Goal: Transaction & Acquisition: Purchase product/service

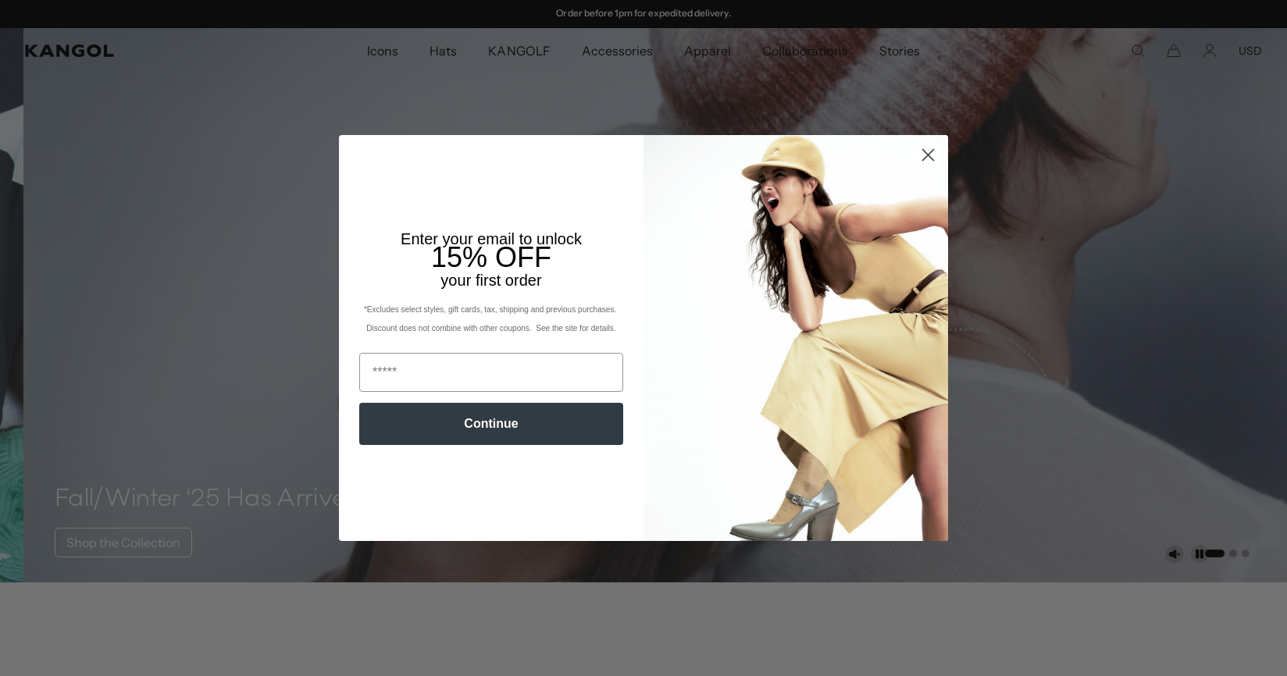
click at [920, 151] on circle "Close dialog" at bounding box center [928, 155] width 26 height 26
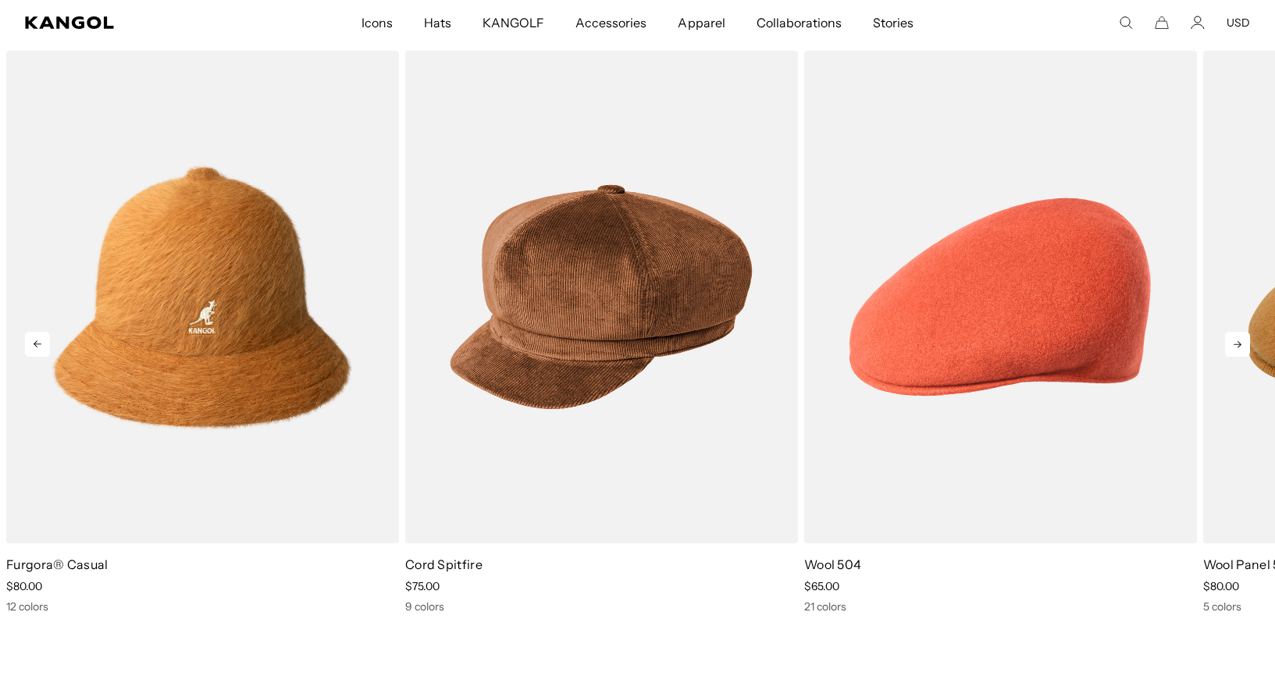
scroll to position [0, 322]
click at [1232, 339] on icon at bounding box center [1237, 344] width 25 height 25
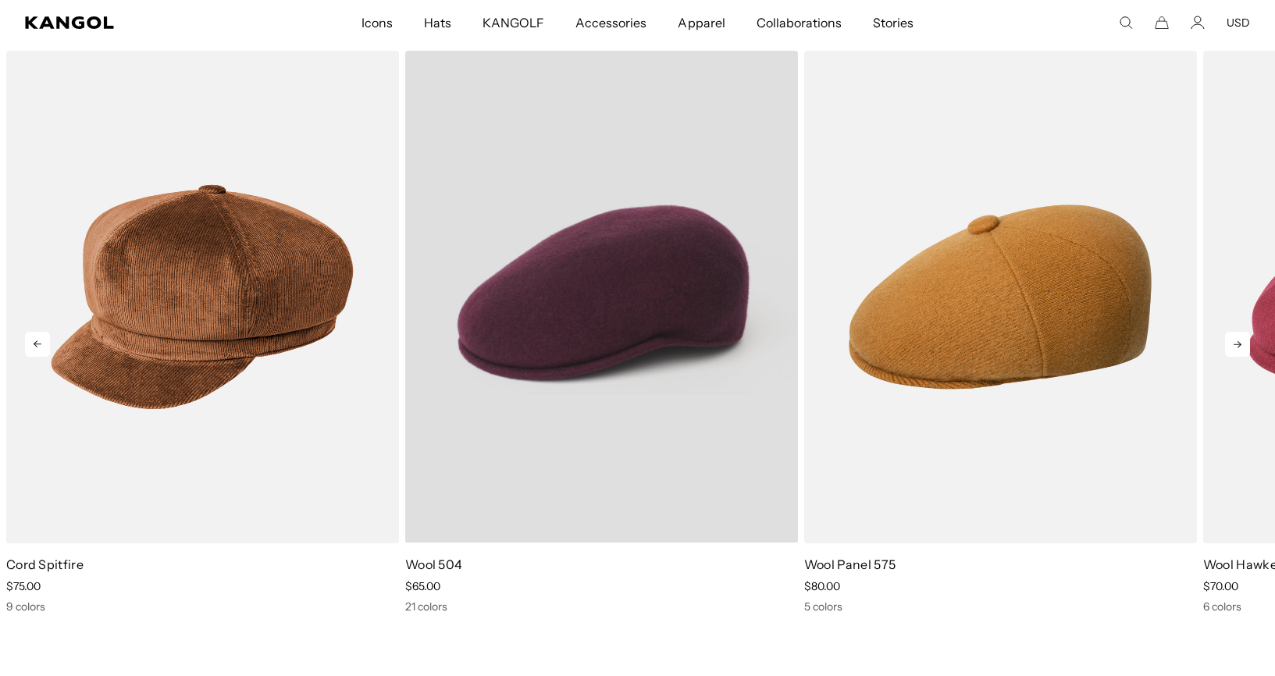
scroll to position [0, 0]
click at [637, 295] on video "Wool 504" at bounding box center [601, 297] width 393 height 492
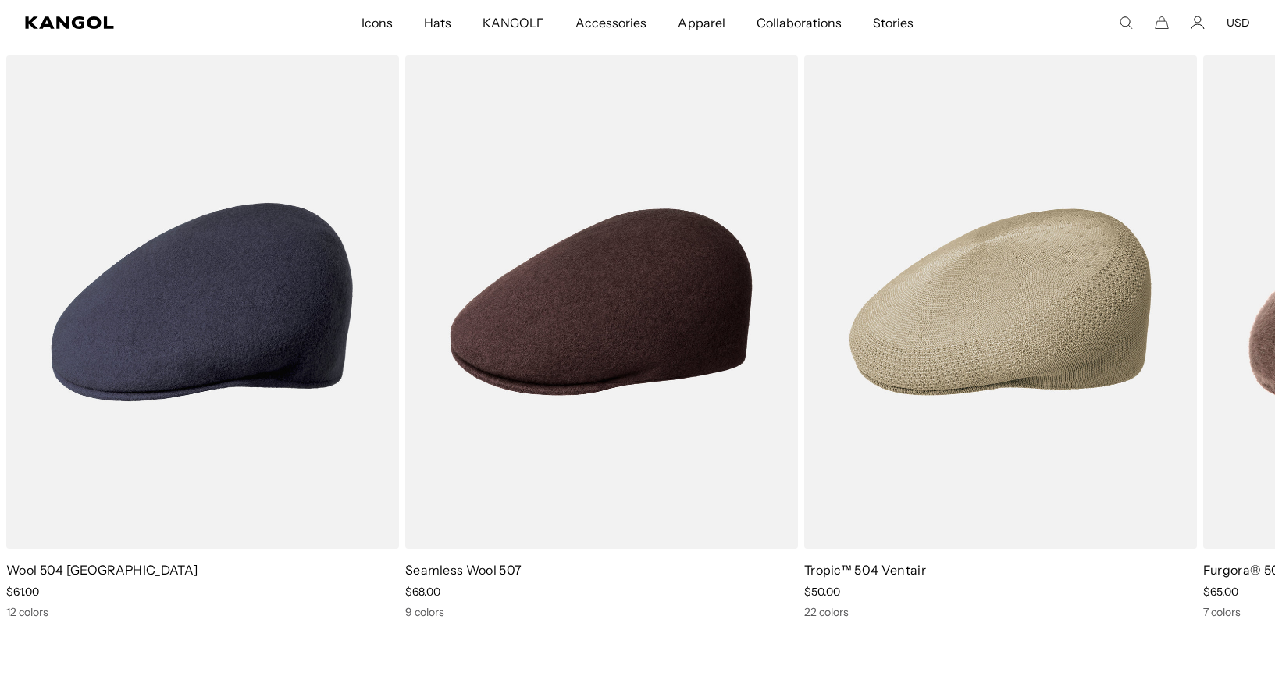
scroll to position [0, 322]
click at [1233, 344] on icon at bounding box center [1237, 349] width 25 height 25
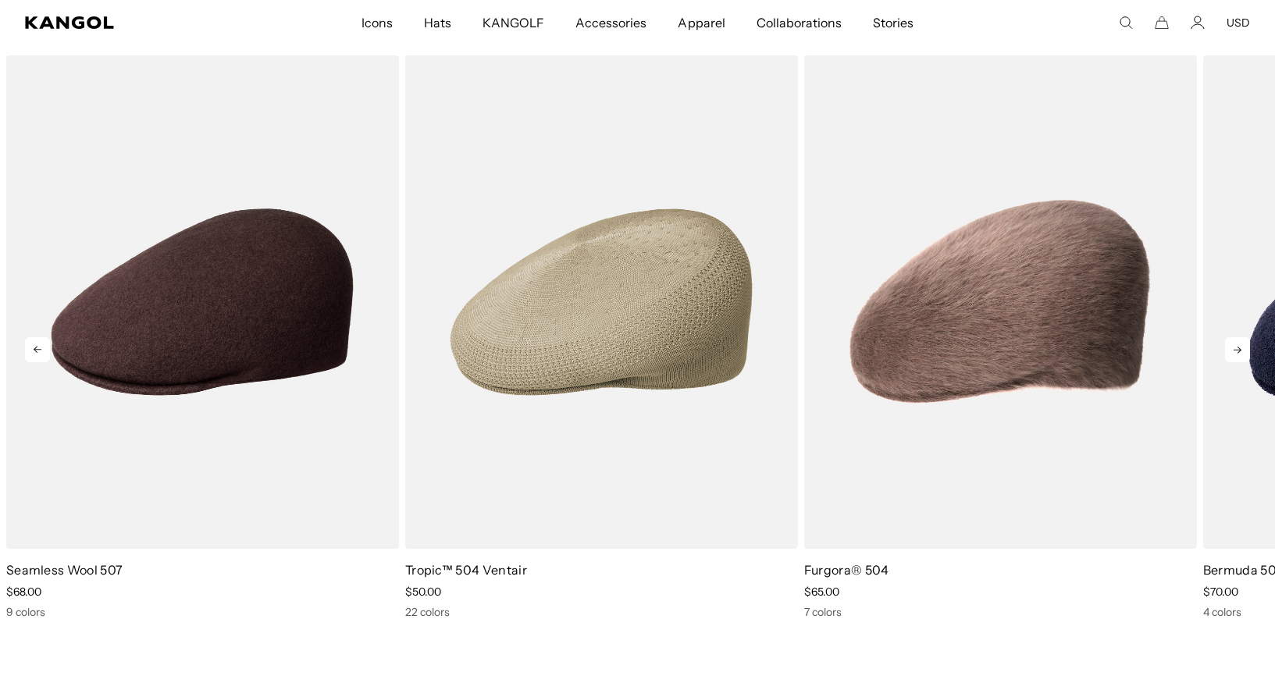
scroll to position [0, 0]
click at [1232, 346] on icon at bounding box center [1237, 349] width 25 height 25
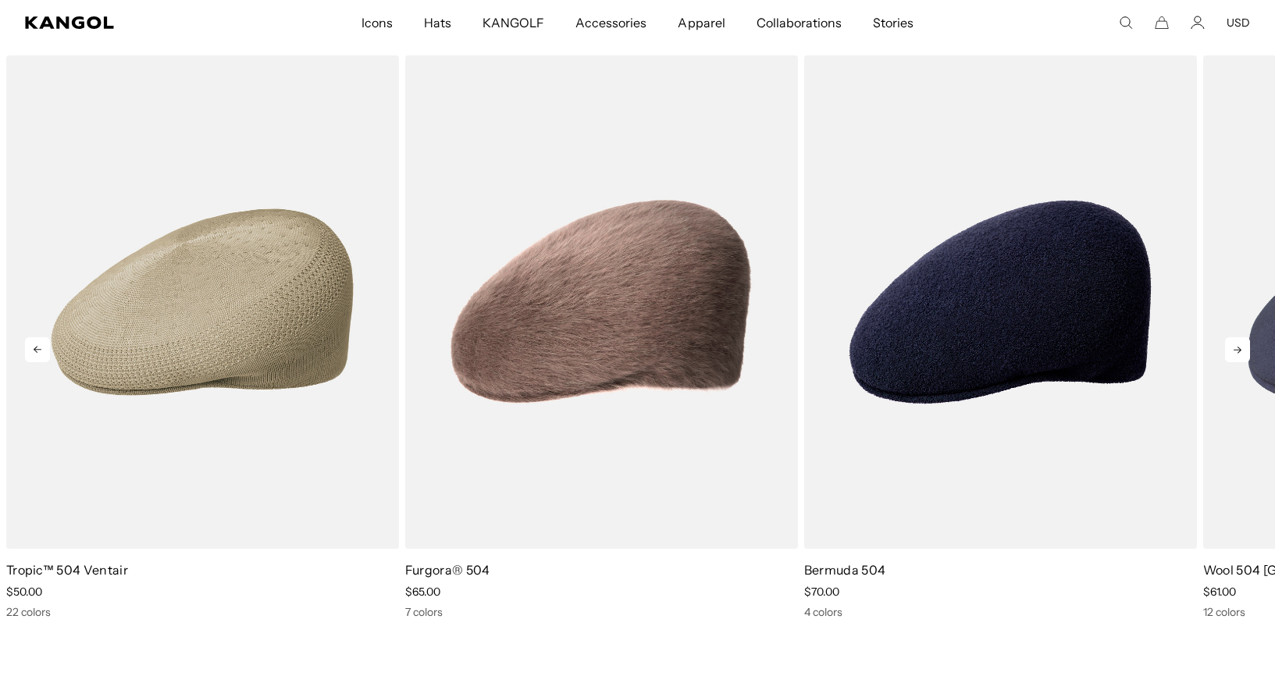
scroll to position [0, 322]
click at [1231, 346] on icon at bounding box center [1237, 349] width 25 height 25
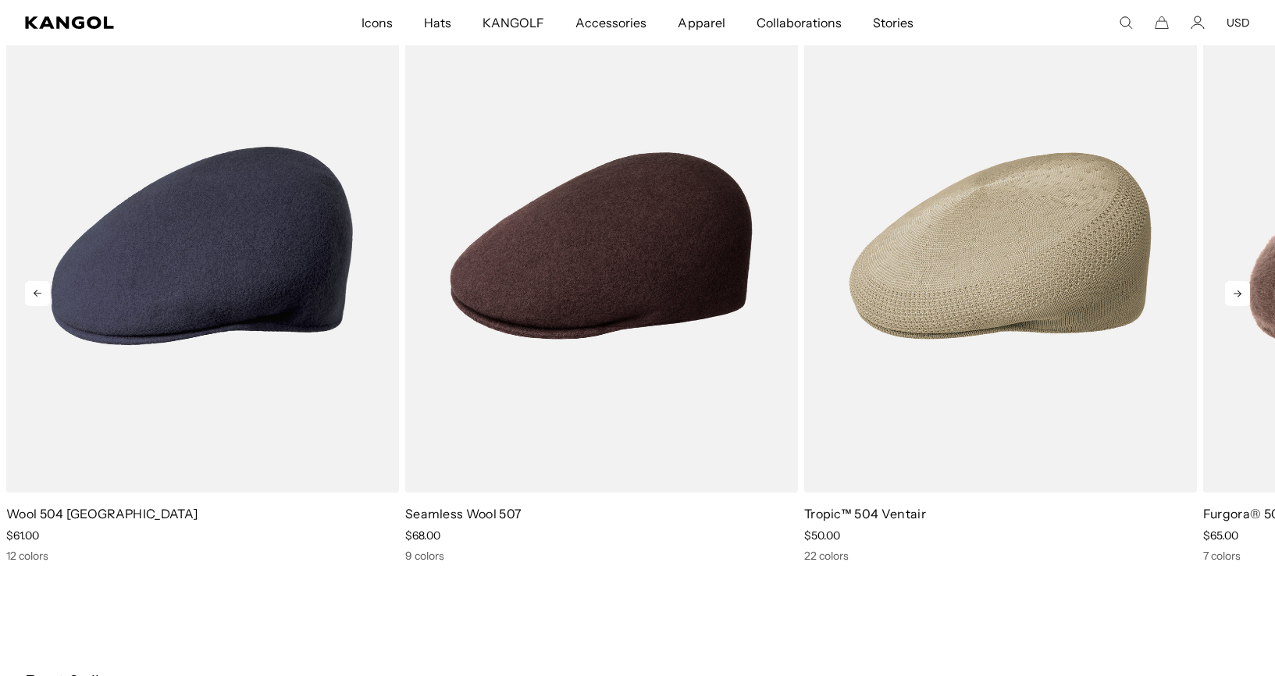
scroll to position [0, 322]
click at [1240, 291] on icon at bounding box center [1238, 294] width 8 height 7
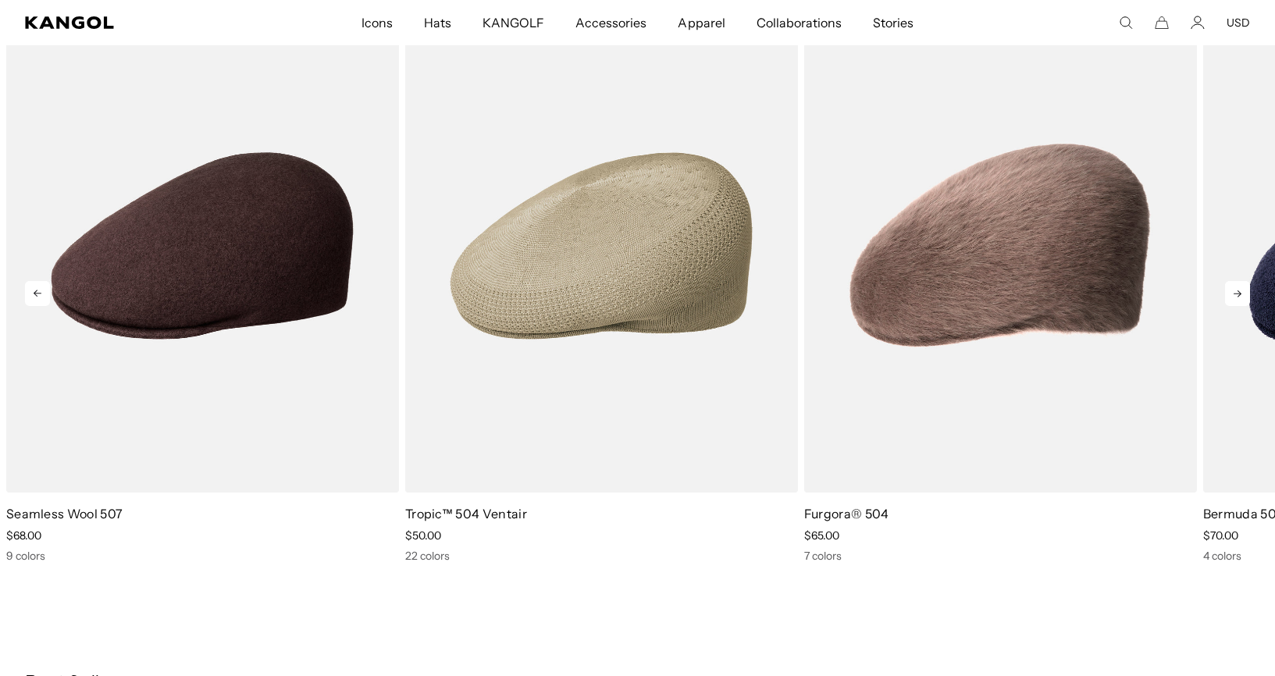
scroll to position [0, 0]
click at [1239, 292] on icon at bounding box center [1238, 294] width 8 height 7
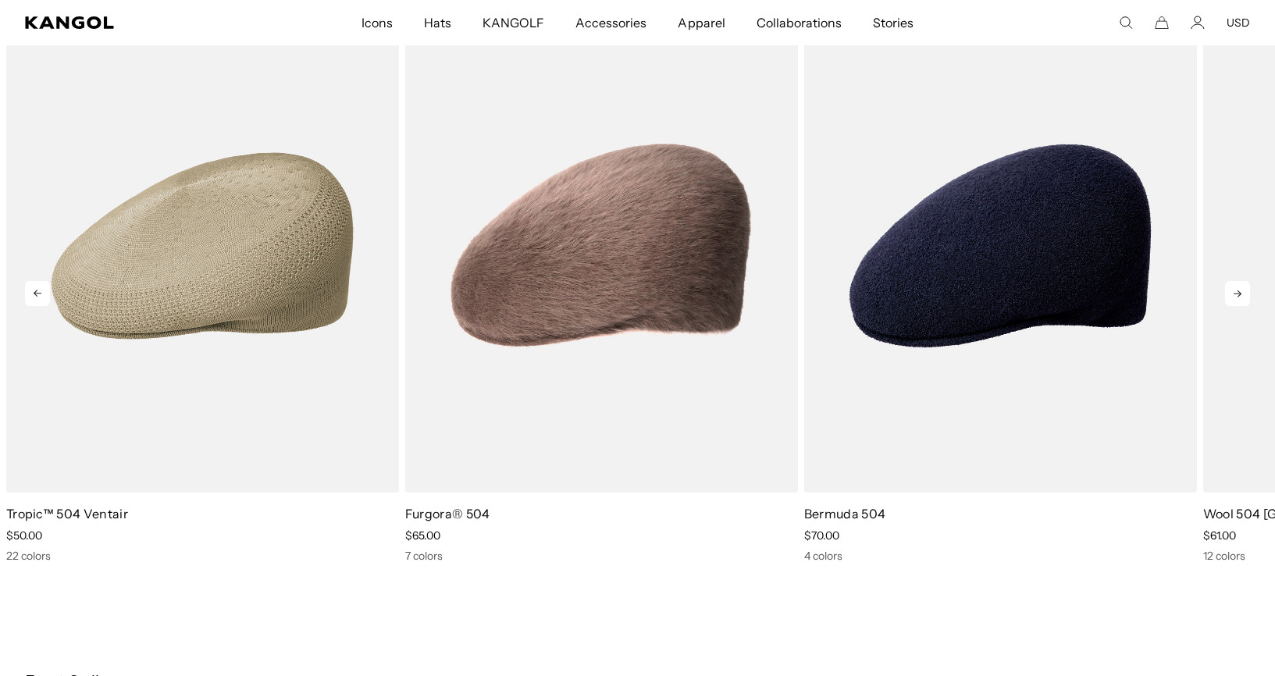
scroll to position [0, 322]
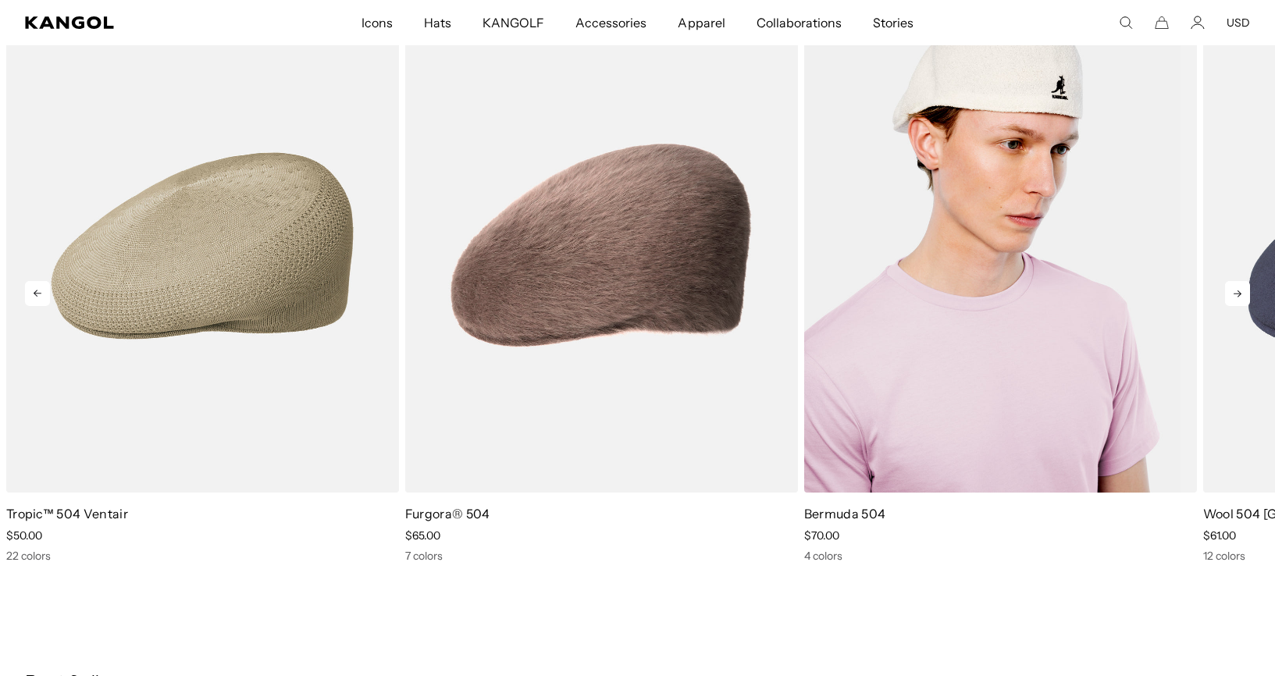
click at [1011, 199] on img "5 of 5" at bounding box center [1000, 245] width 393 height 493
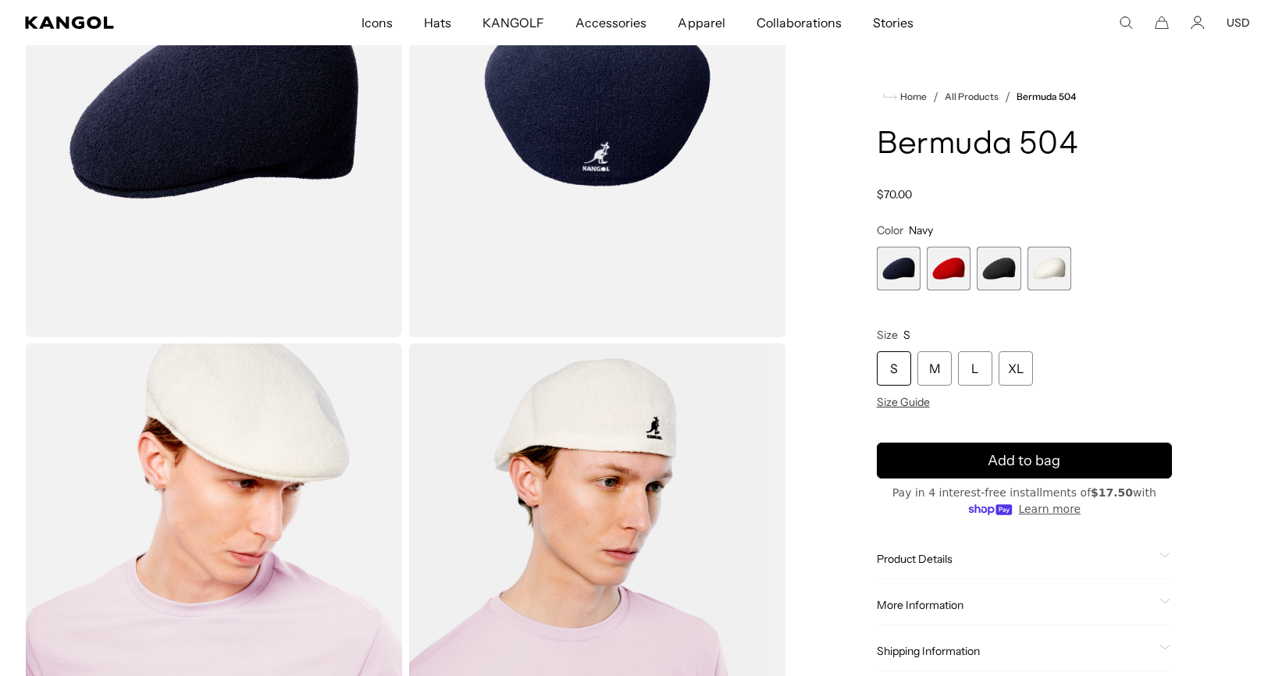
scroll to position [0, 322]
click at [908, 560] on span "Product Details" at bounding box center [1015, 559] width 276 height 14
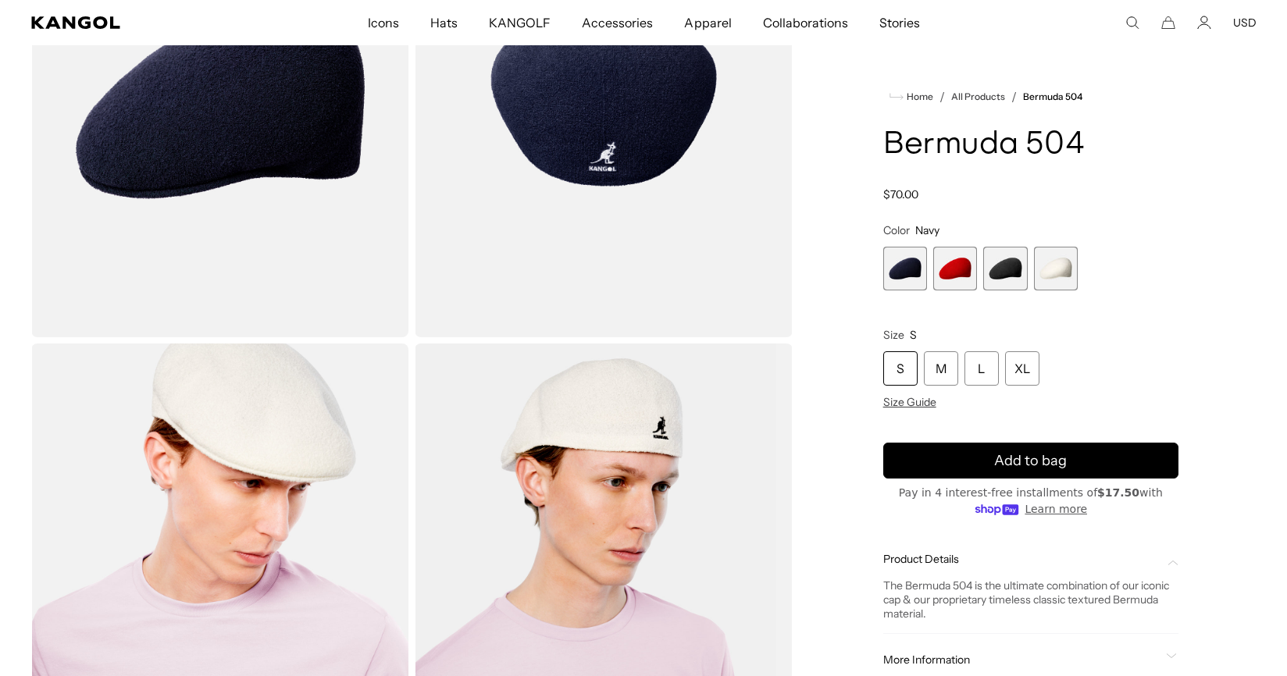
scroll to position [0, 0]
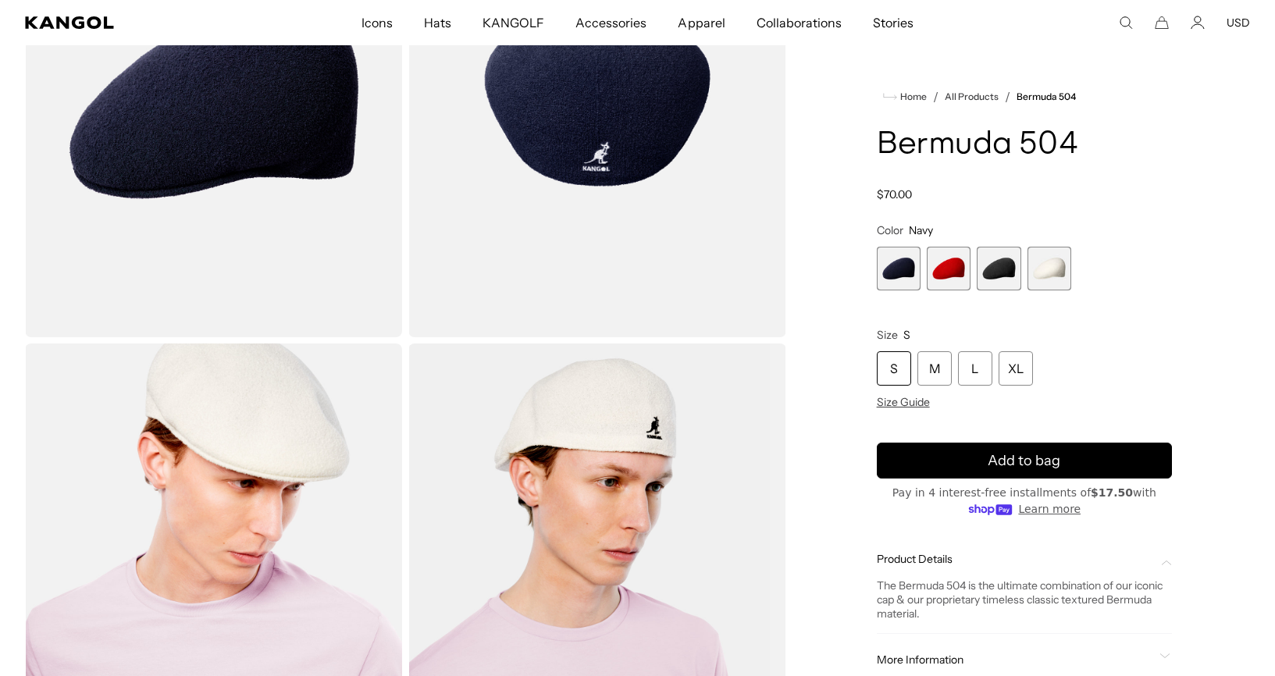
click at [582, 433] on img "Gallery Viewer" at bounding box center [596, 580] width 377 height 472
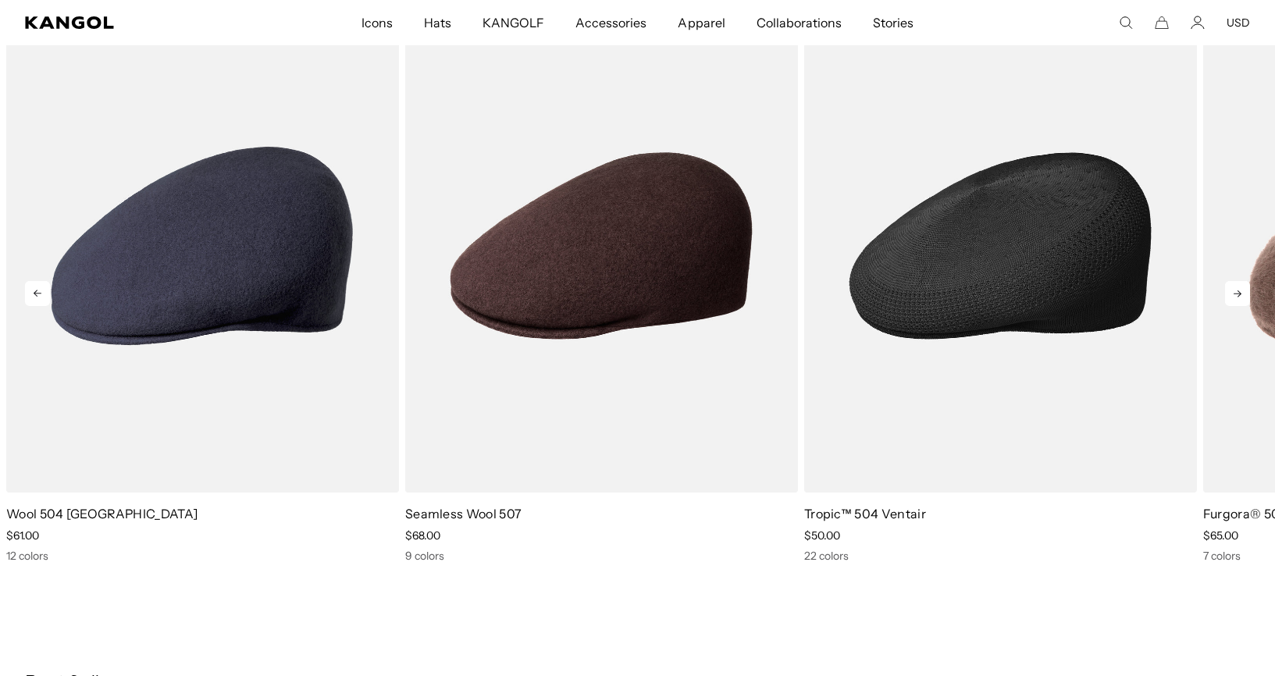
scroll to position [0, 322]
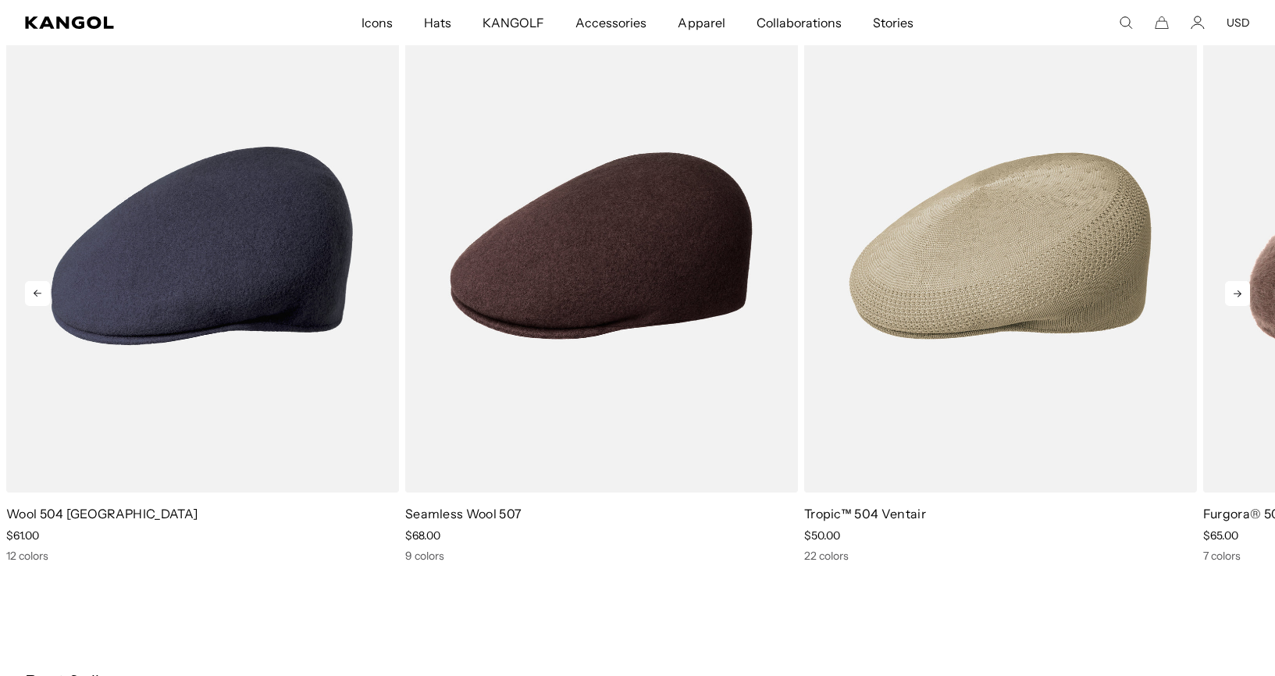
click at [1239, 290] on icon at bounding box center [1237, 293] width 25 height 25
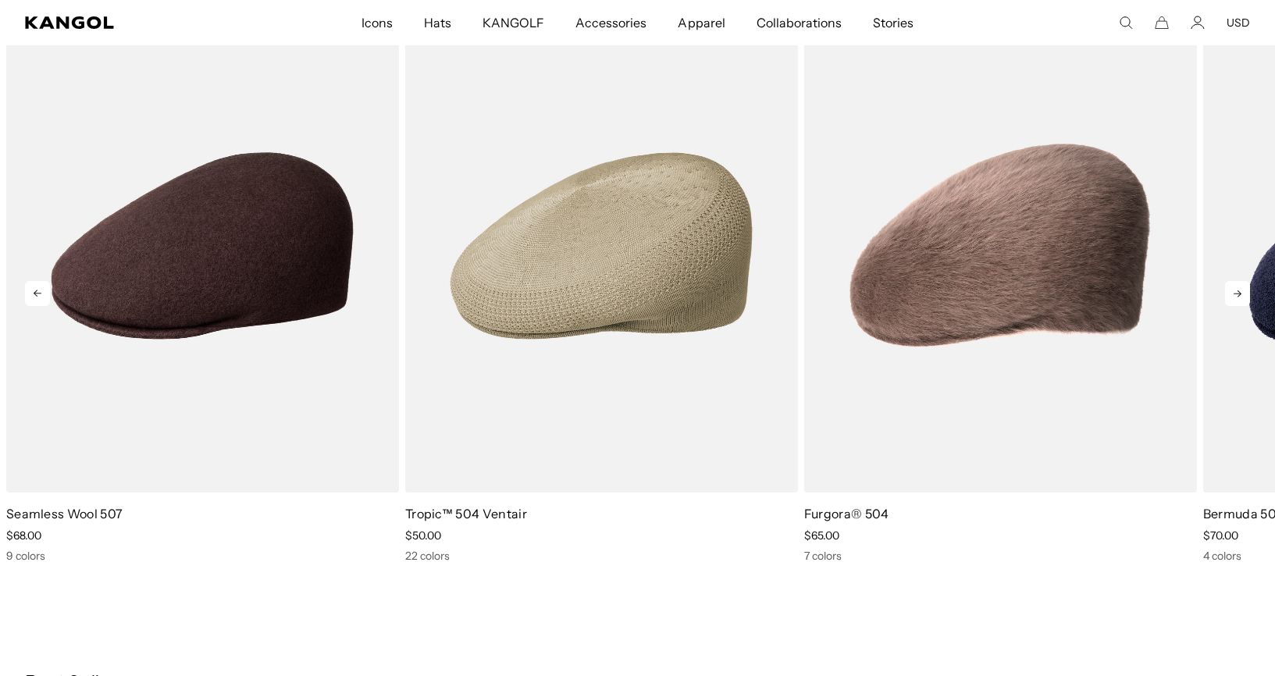
click at [1236, 291] on icon at bounding box center [1237, 293] width 25 height 25
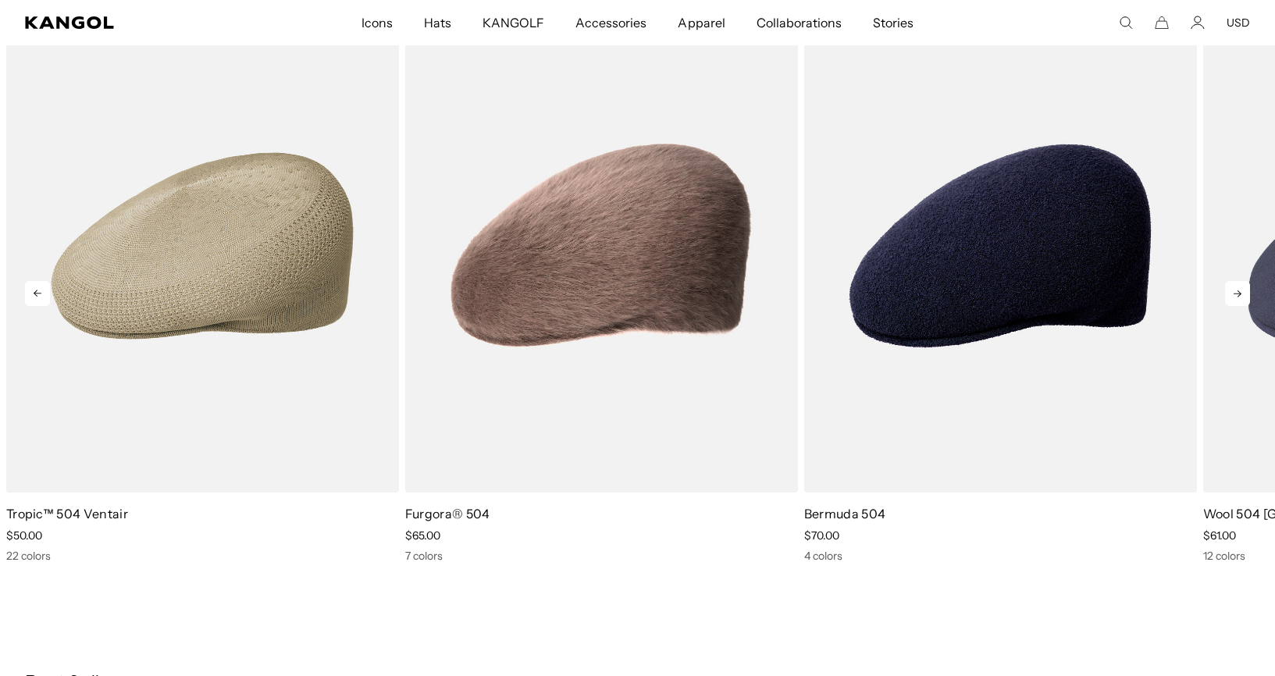
click at [1231, 293] on icon at bounding box center [1237, 293] width 25 height 25
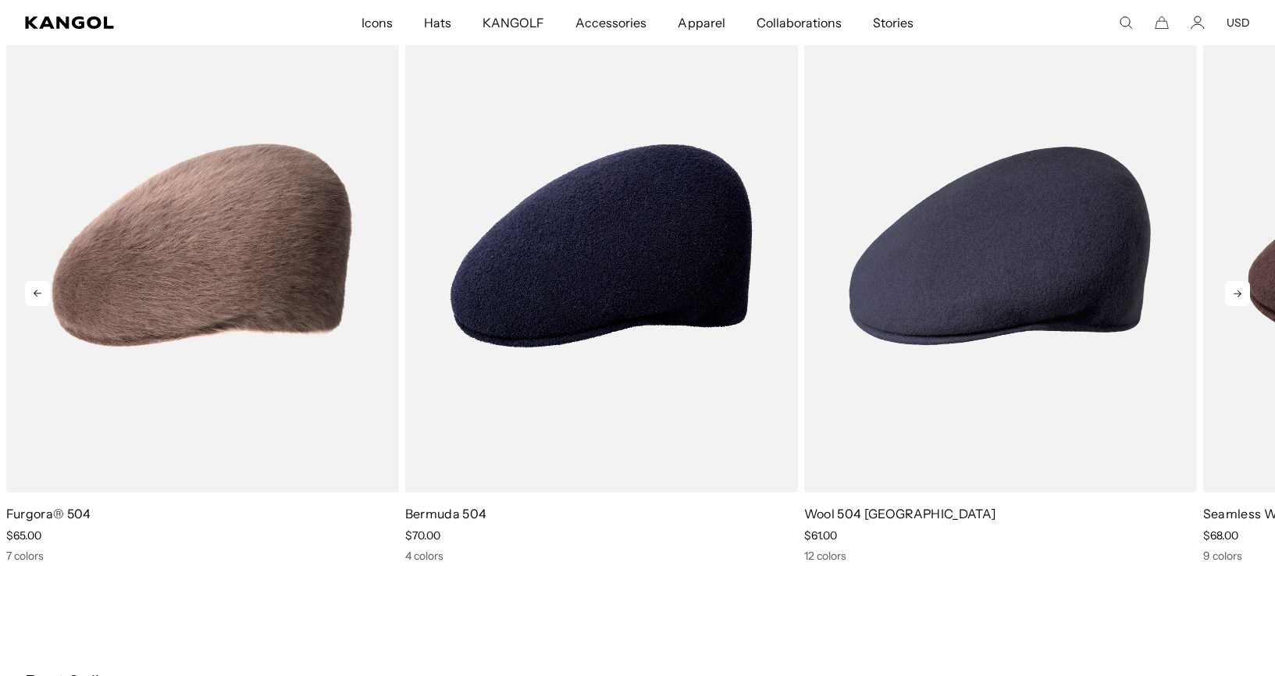
click at [1229, 294] on icon at bounding box center [1237, 293] width 25 height 25
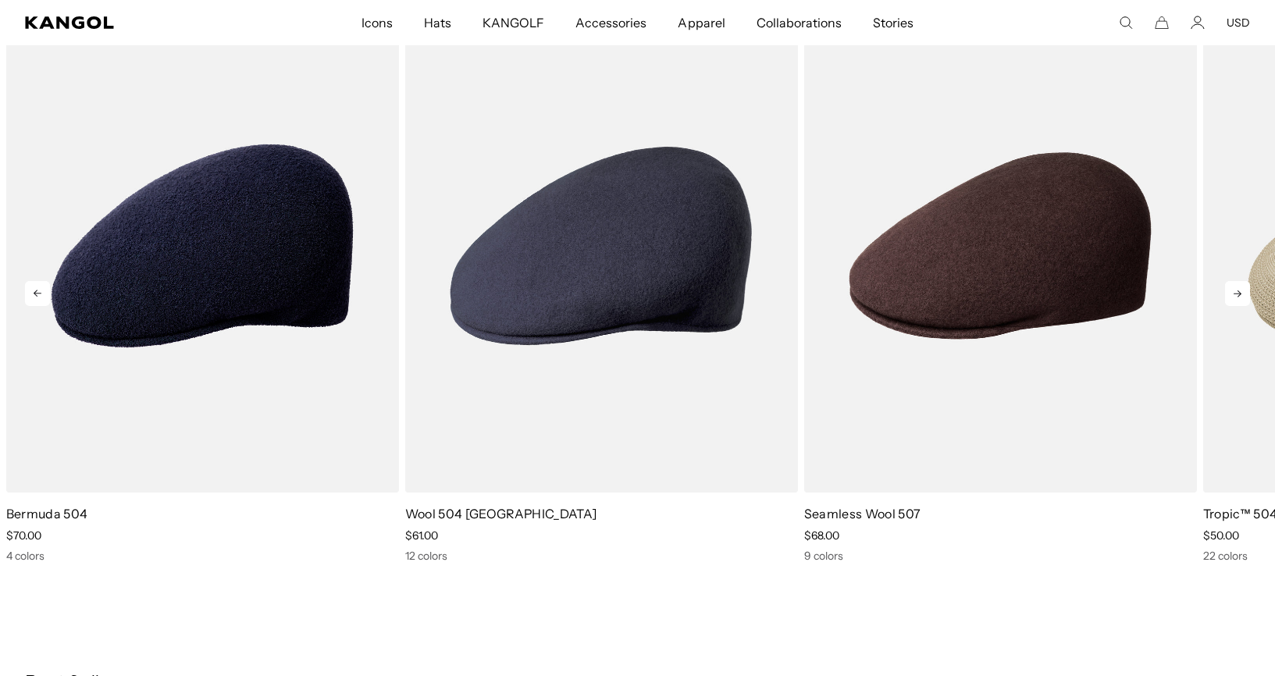
click at [1228, 296] on icon at bounding box center [1237, 293] width 25 height 25
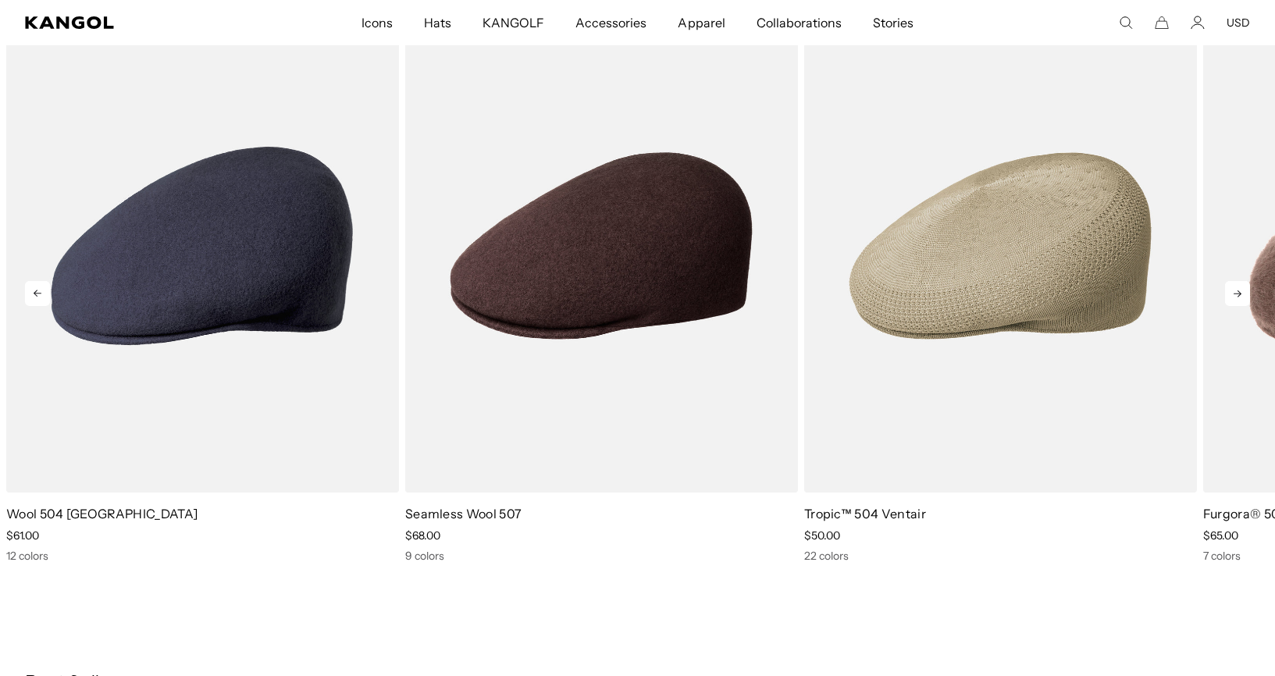
scroll to position [0, 322]
click at [1227, 295] on icon at bounding box center [1237, 293] width 25 height 25
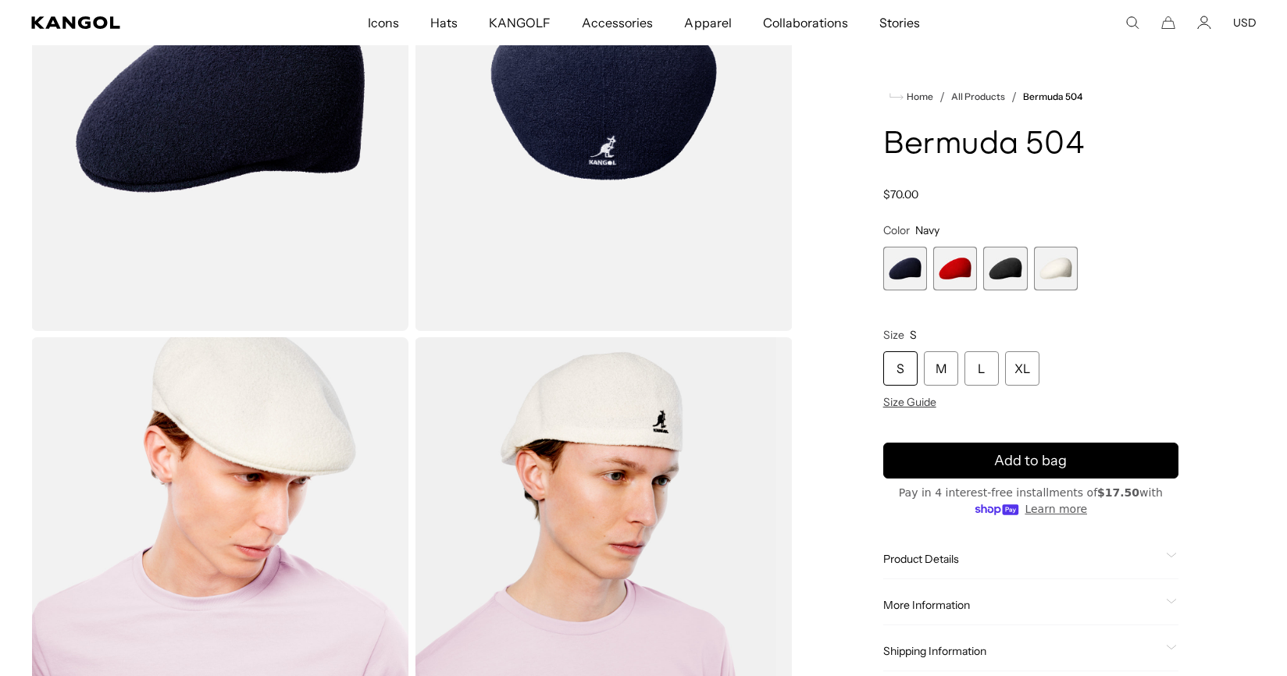
scroll to position [245, 0]
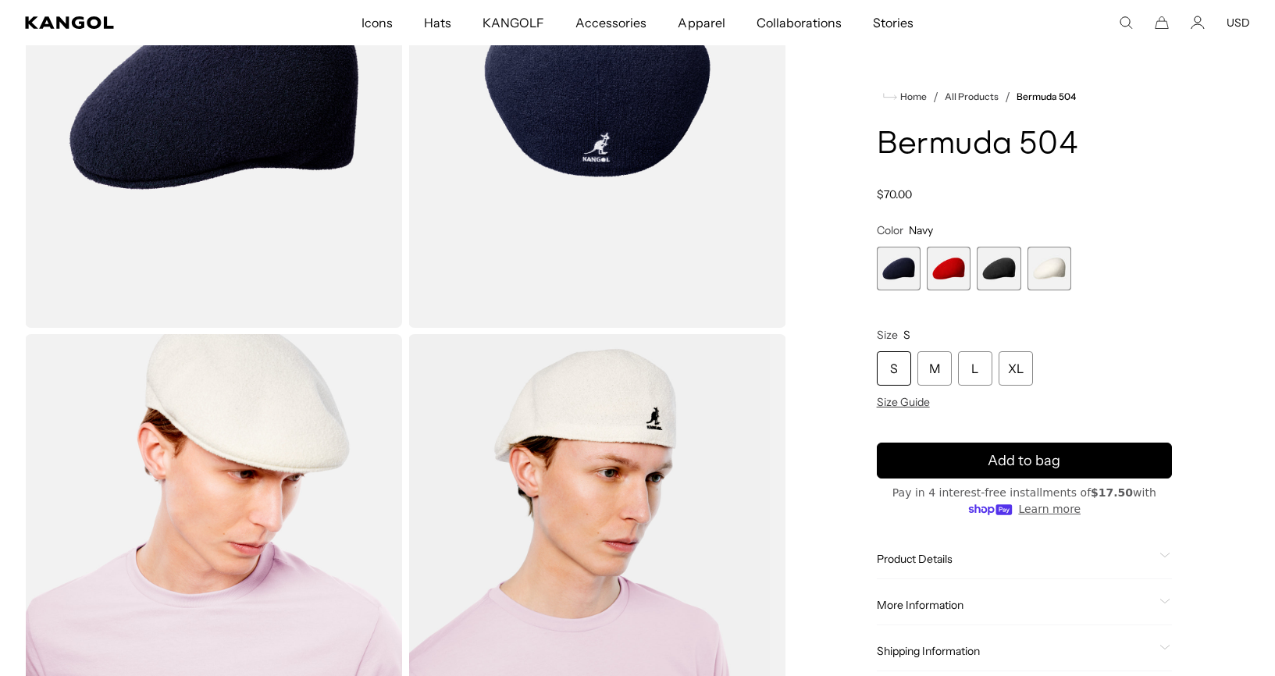
click at [561, 448] on img "Gallery Viewer" at bounding box center [596, 570] width 377 height 472
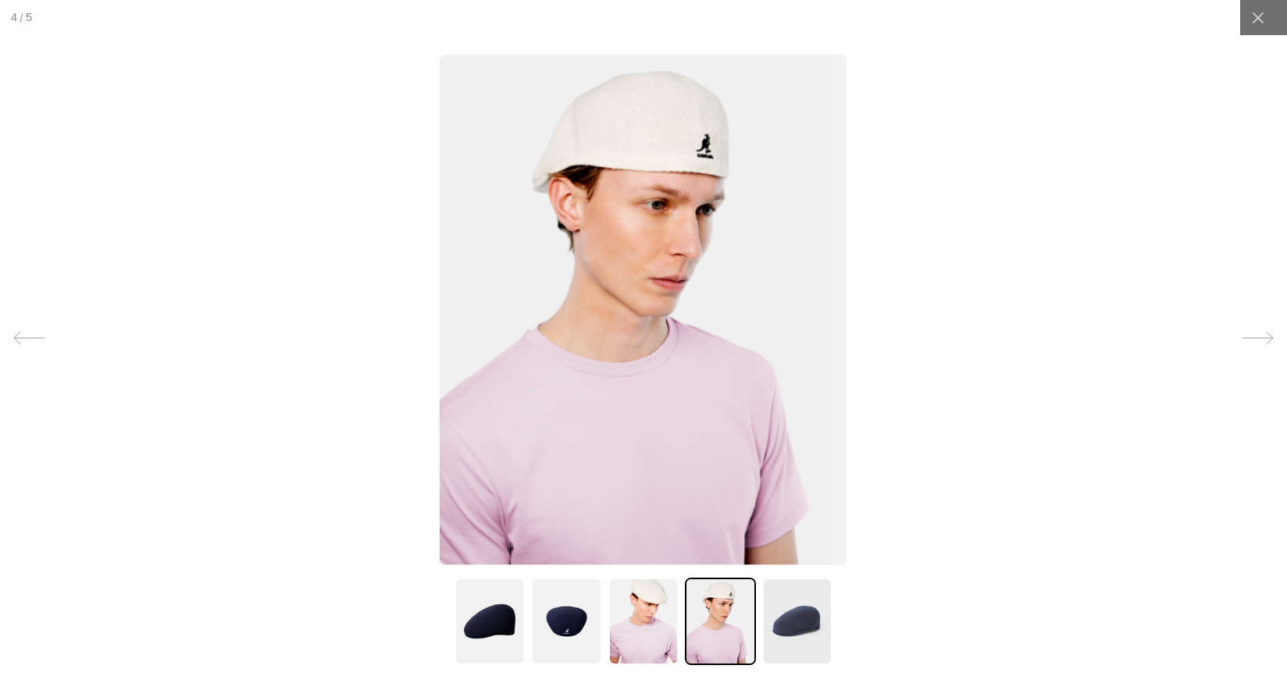
scroll to position [0, 322]
click at [658, 137] on img at bounding box center [643, 310] width 407 height 510
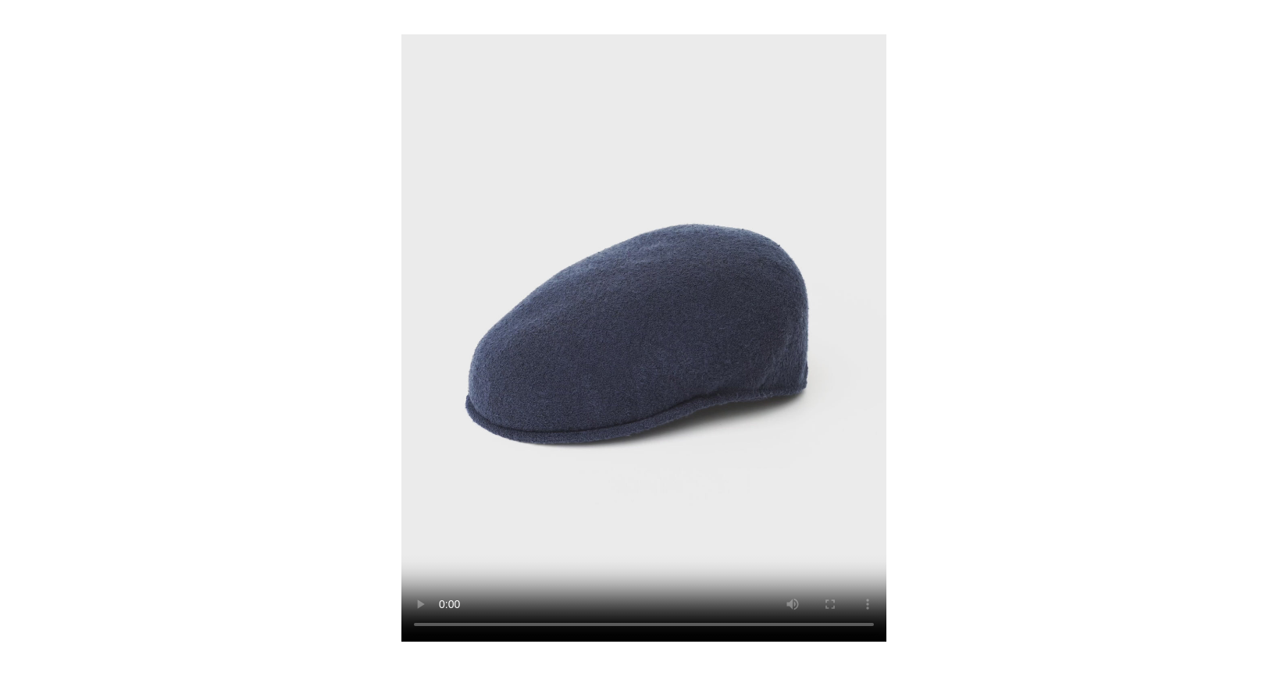
scroll to position [0, 0]
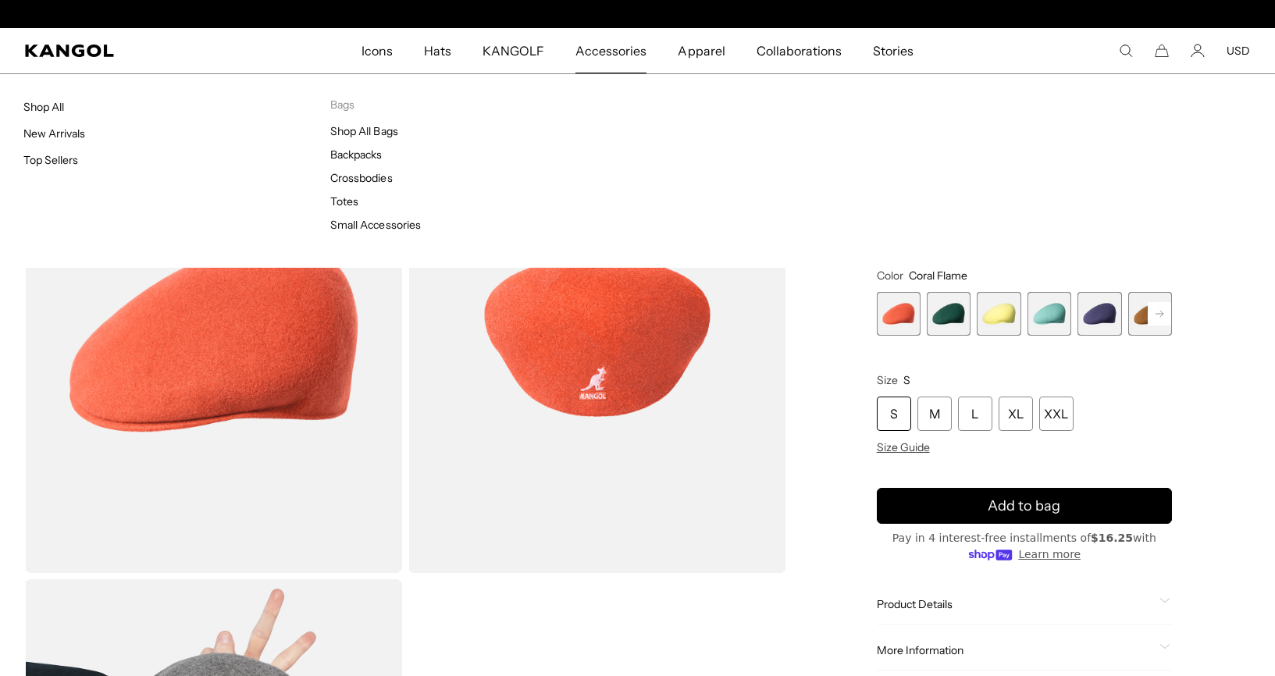
scroll to position [0, 322]
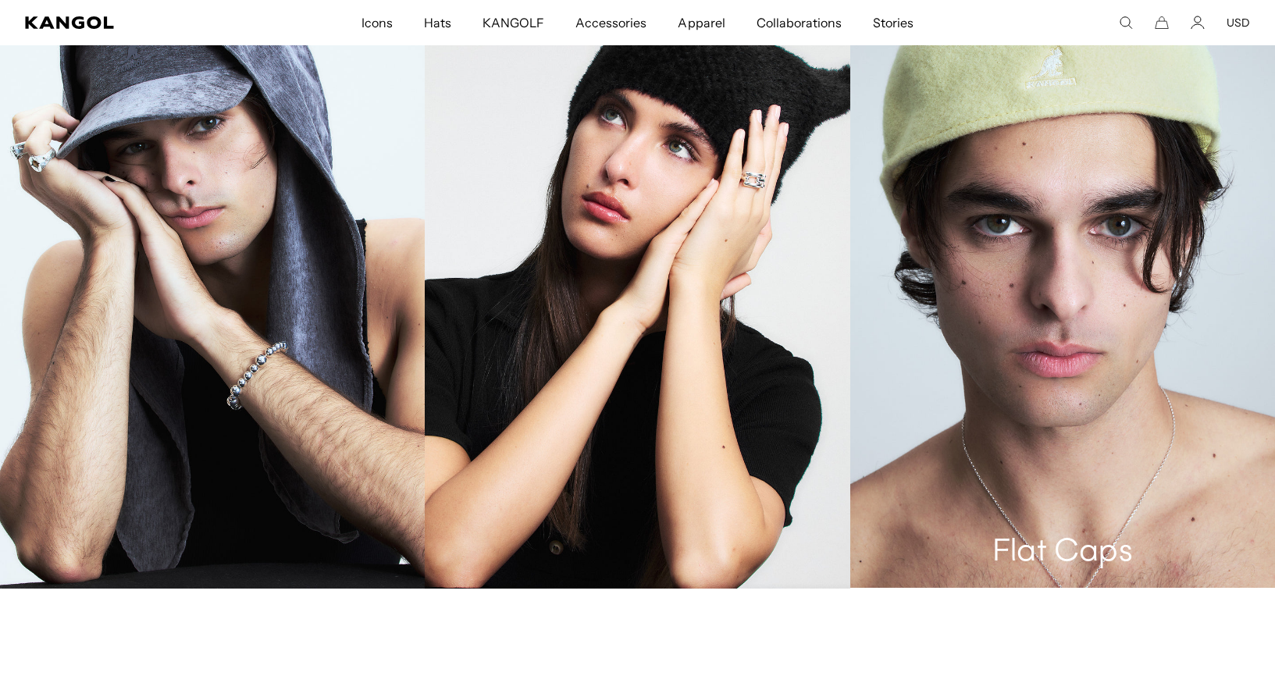
click at [1055, 373] on link "Flat Caps" at bounding box center [1063, 269] width 425 height 637
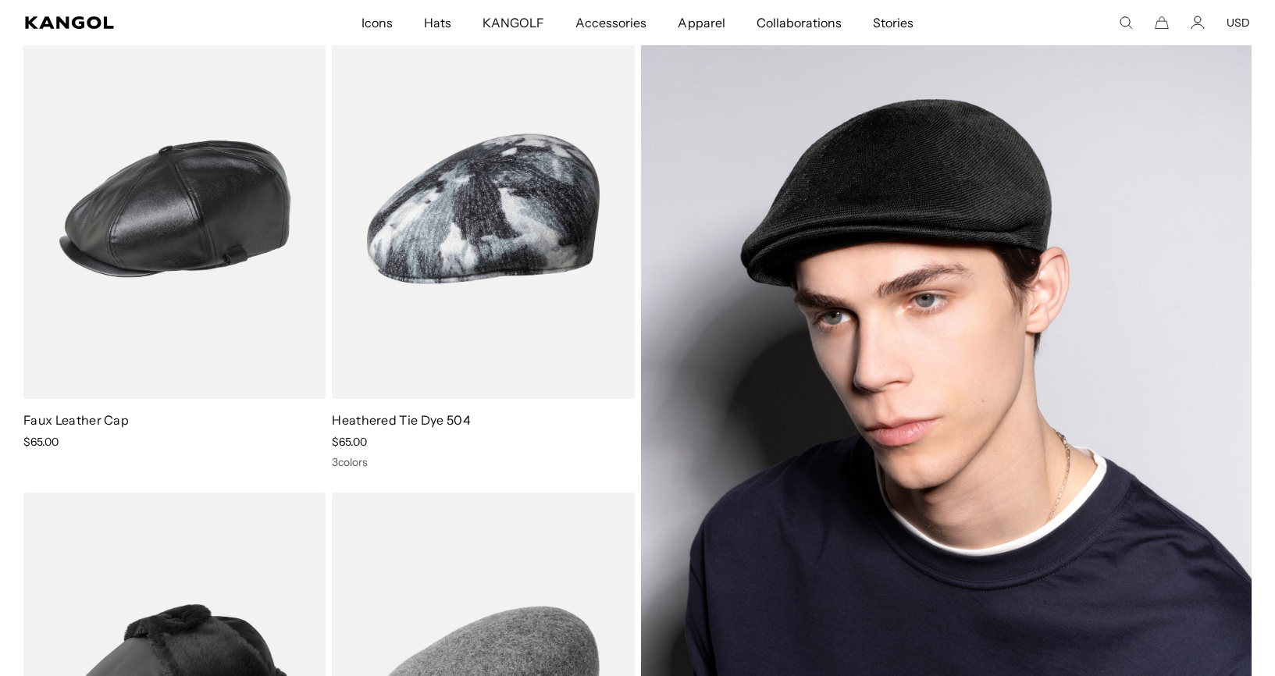
click at [924, 217] on img at bounding box center [947, 445] width 612 height 853
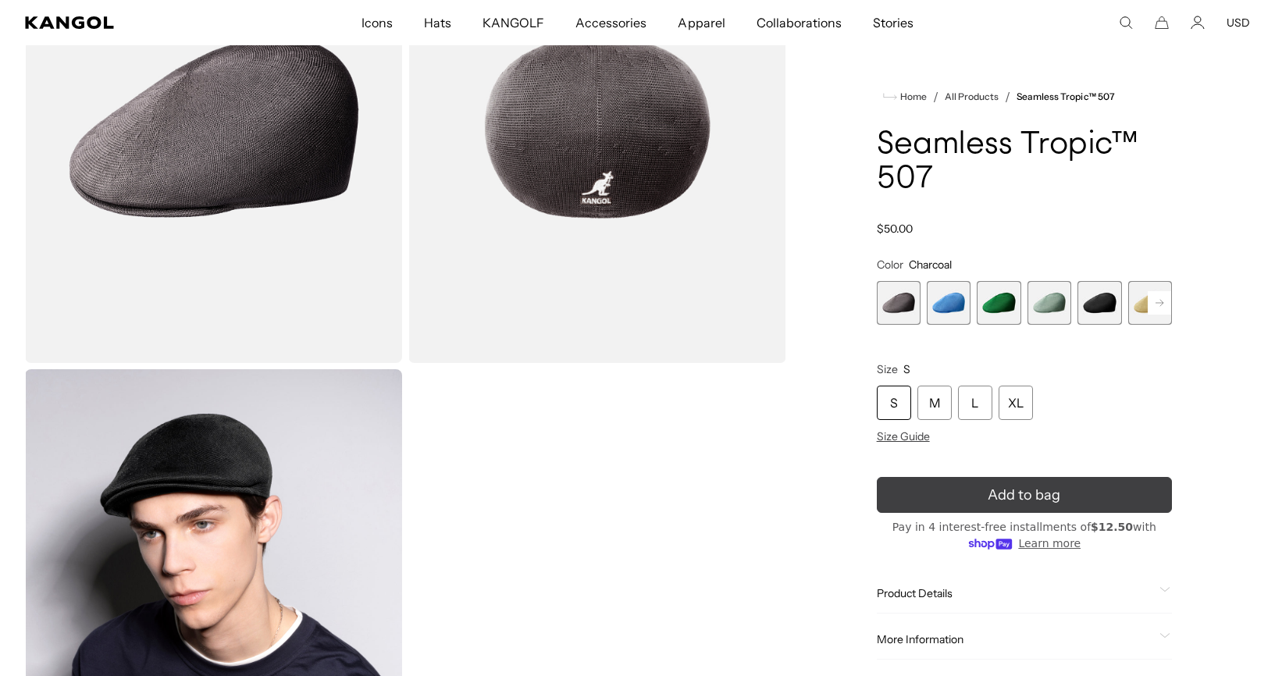
scroll to position [0, 322]
click at [932, 398] on div "M" at bounding box center [935, 403] width 34 height 34
click at [968, 495] on button "Add to bag" at bounding box center [1024, 495] width 295 height 36
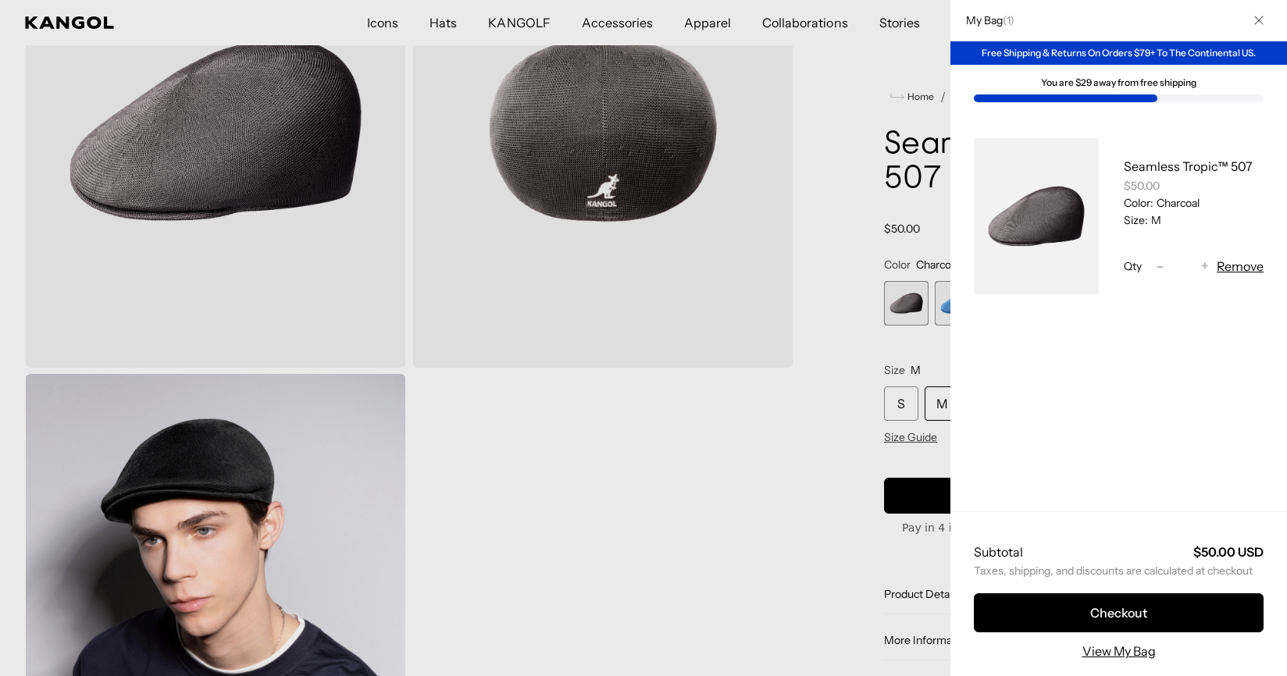
scroll to position [0, 322]
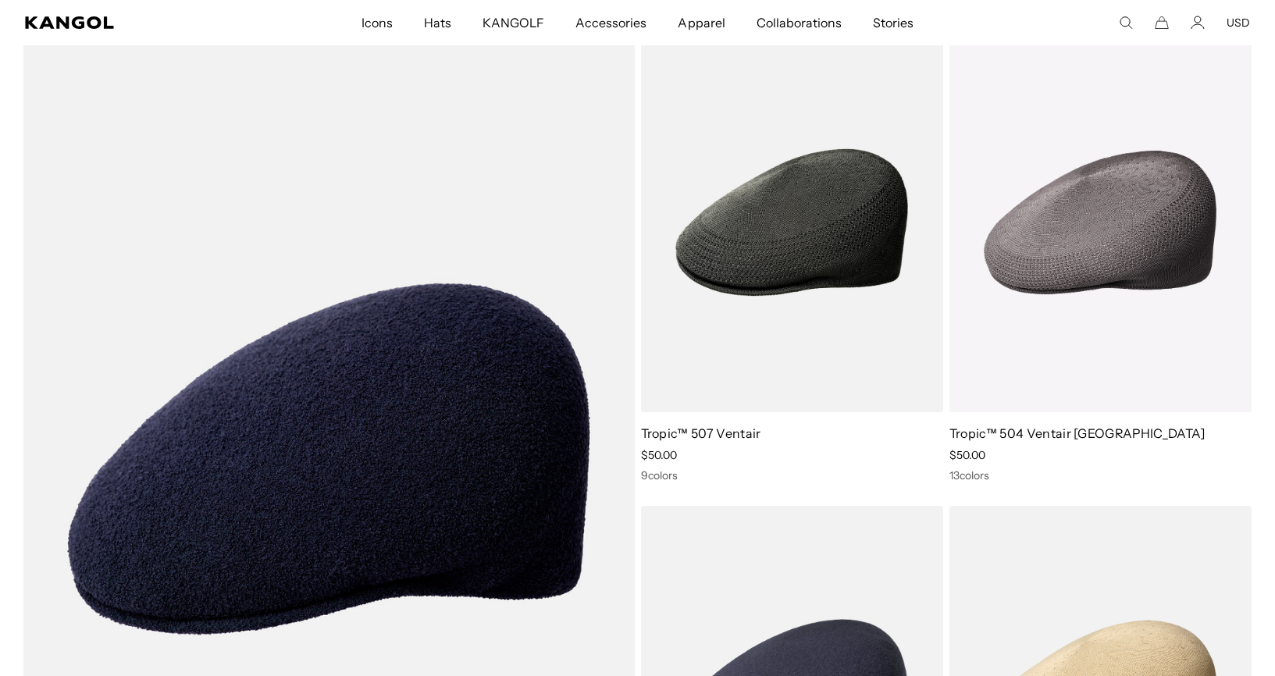
scroll to position [4989, 0]
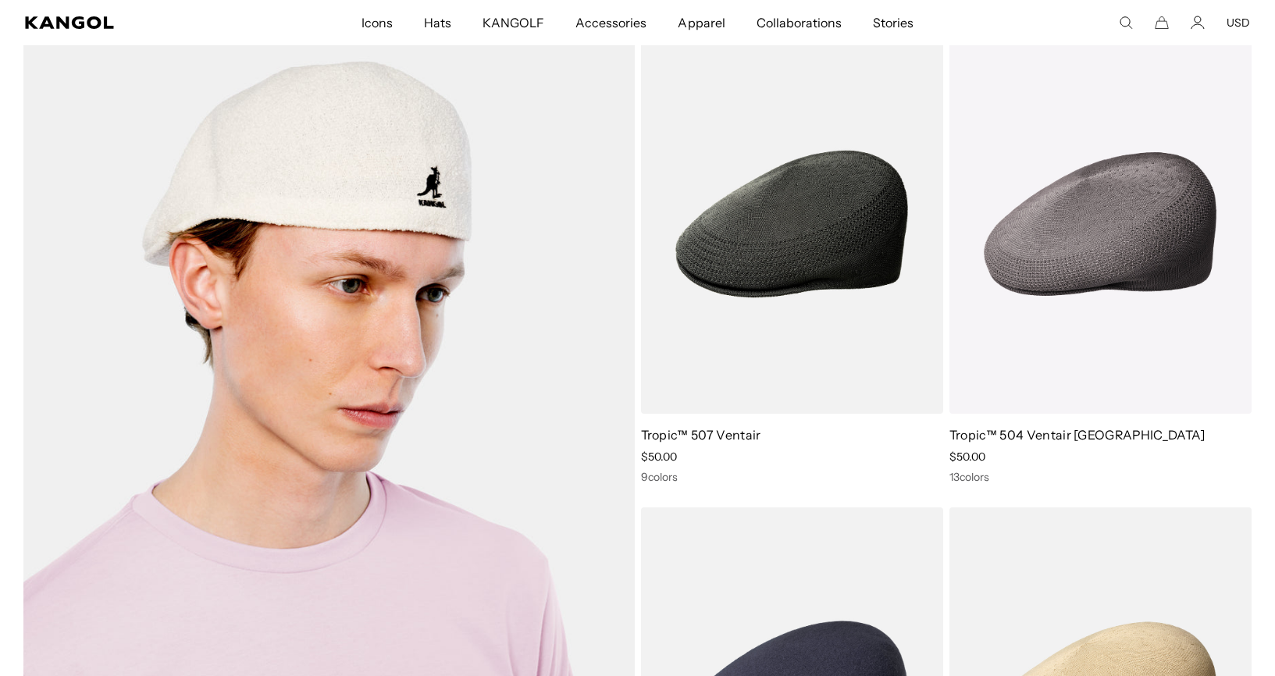
click at [355, 151] on img at bounding box center [329, 460] width 612 height 853
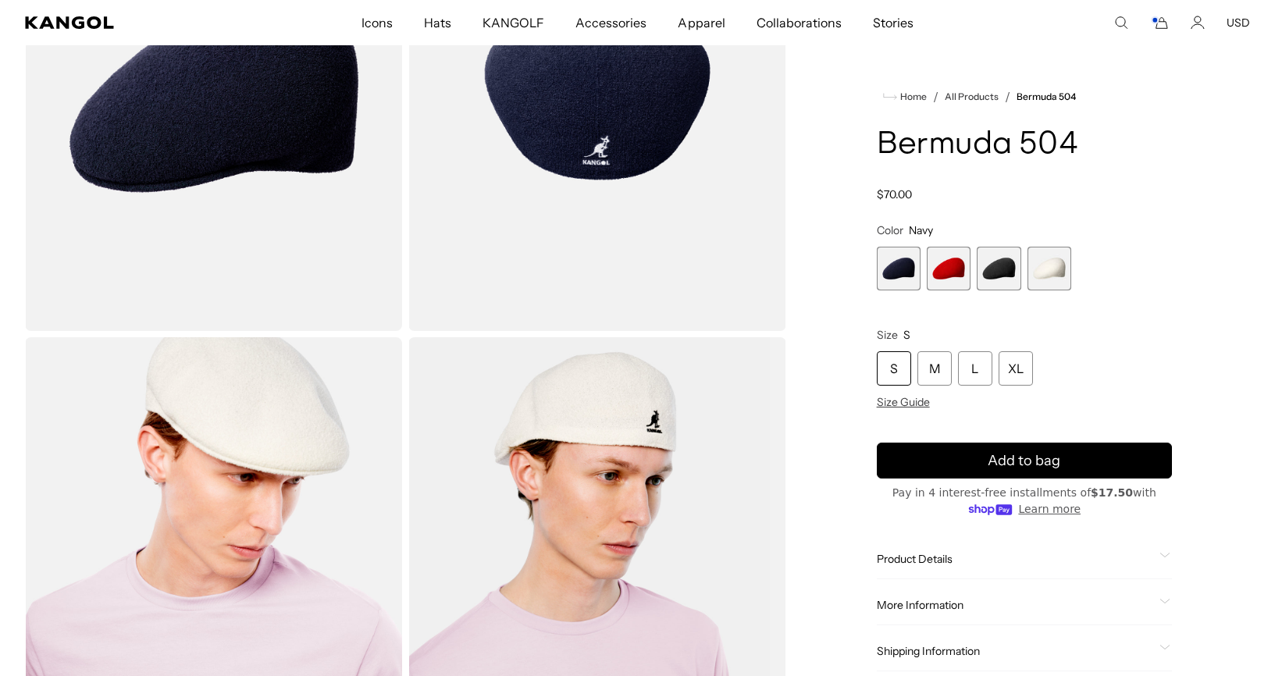
click at [570, 400] on img "Gallery Viewer" at bounding box center [596, 573] width 377 height 472
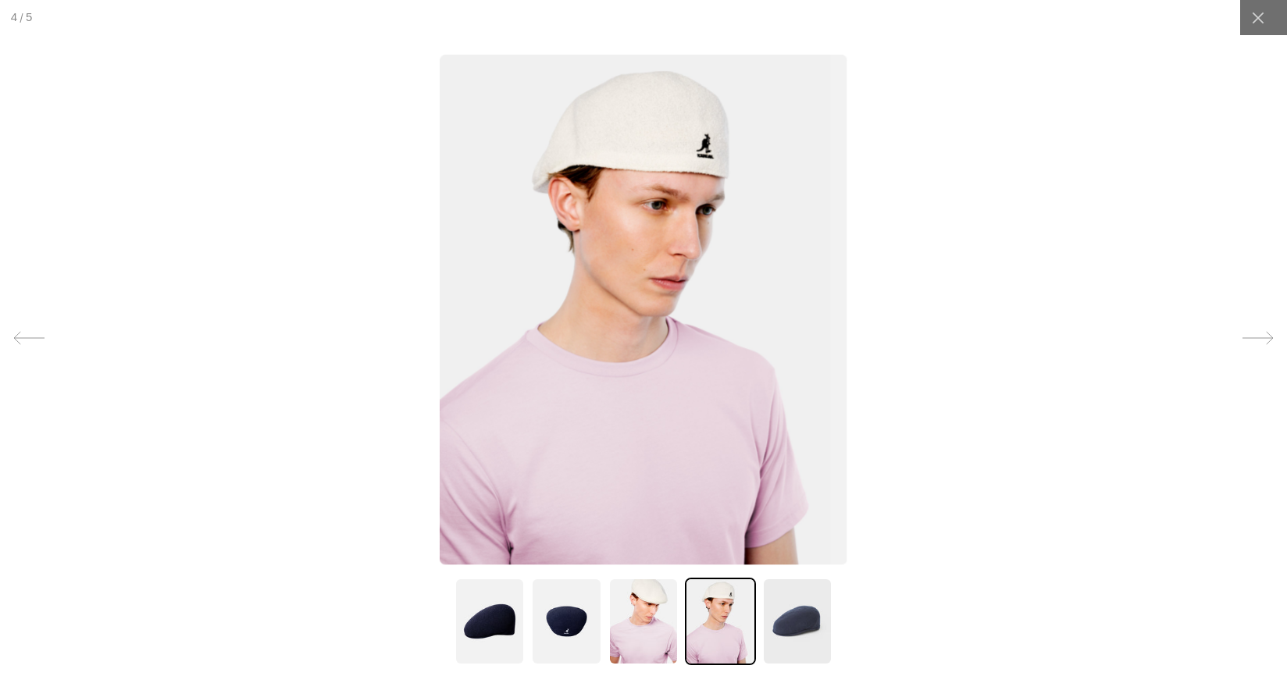
scroll to position [0, 322]
click at [644, 144] on img at bounding box center [643, 310] width 407 height 510
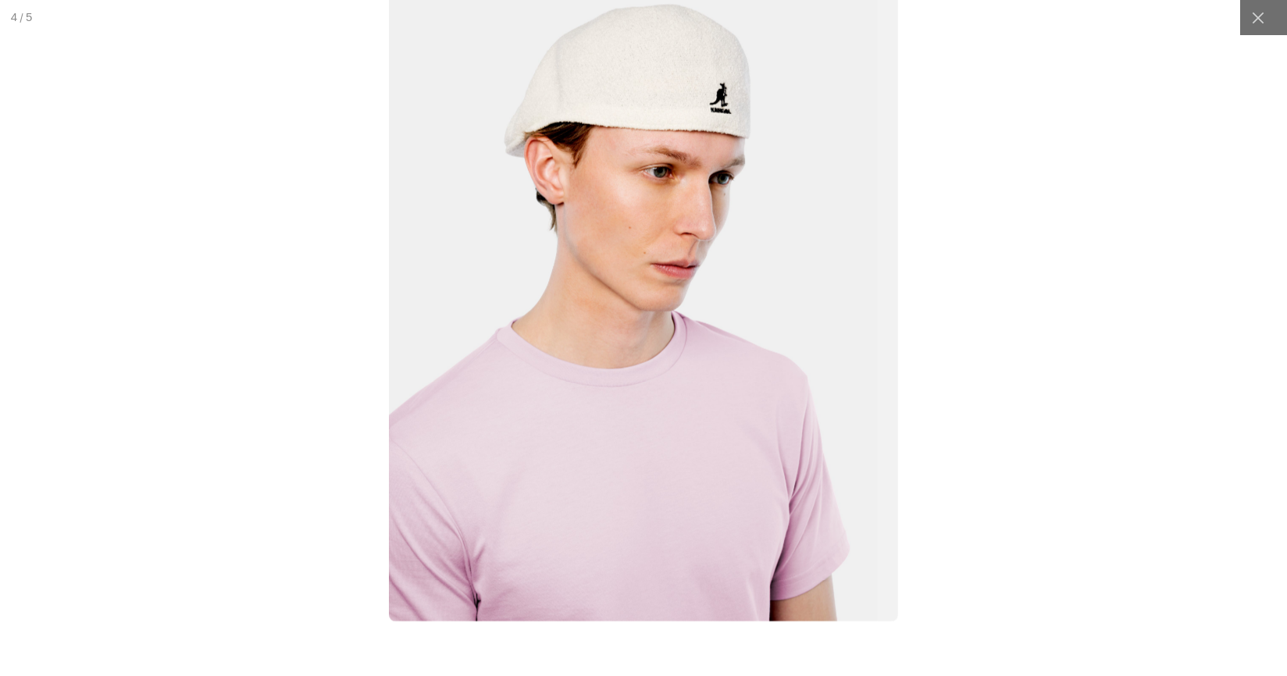
click at [645, 127] on img at bounding box center [643, 303] width 509 height 638
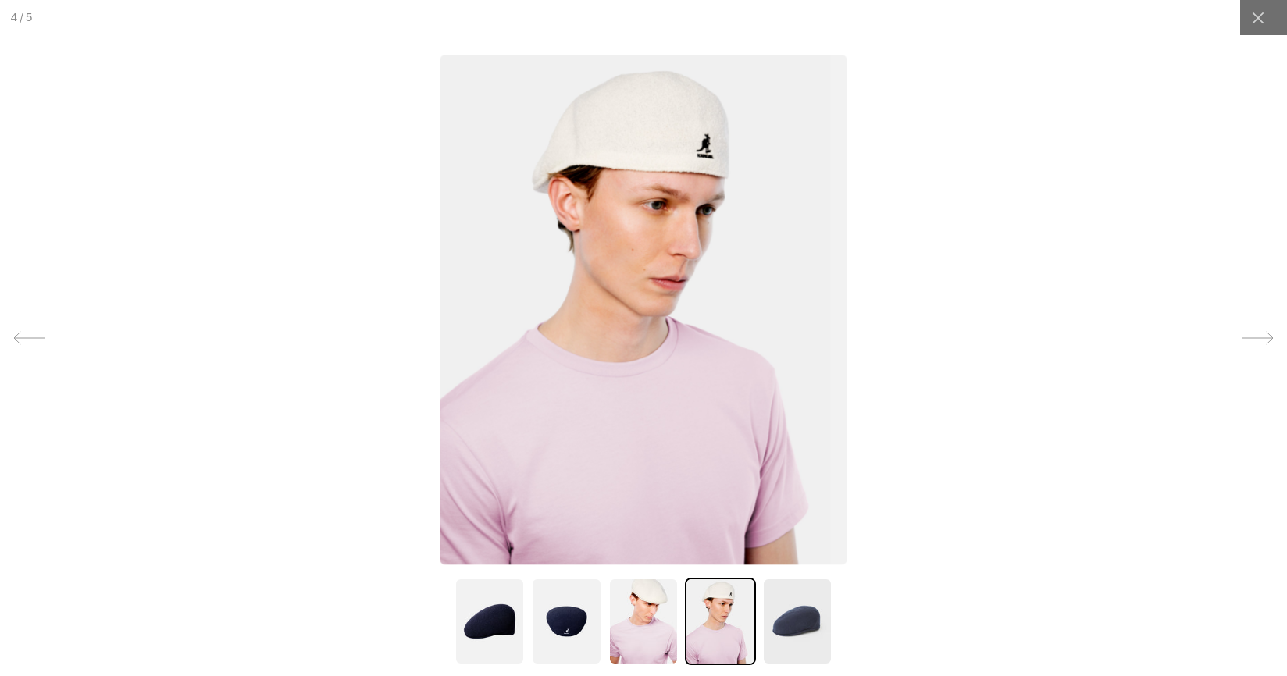
scroll to position [0, 0]
click at [645, 127] on img at bounding box center [643, 310] width 407 height 510
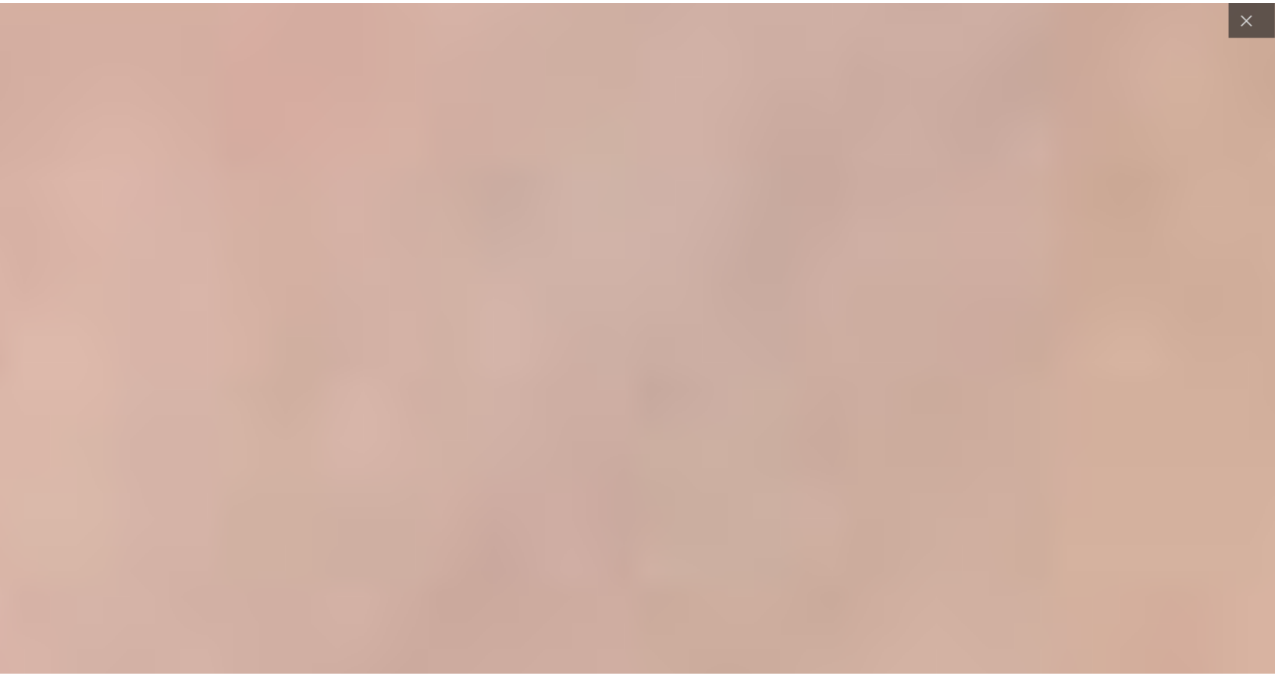
scroll to position [0, 322]
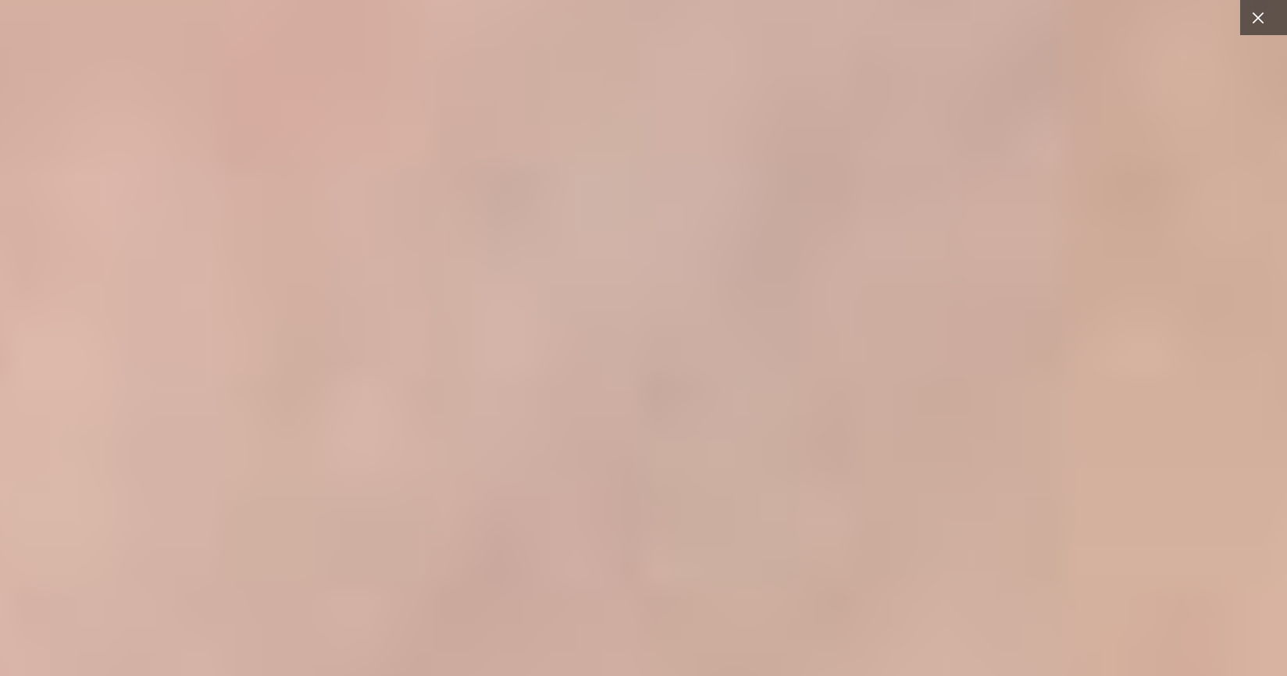
click at [1252, 16] on icon at bounding box center [1258, 18] width 12 height 12
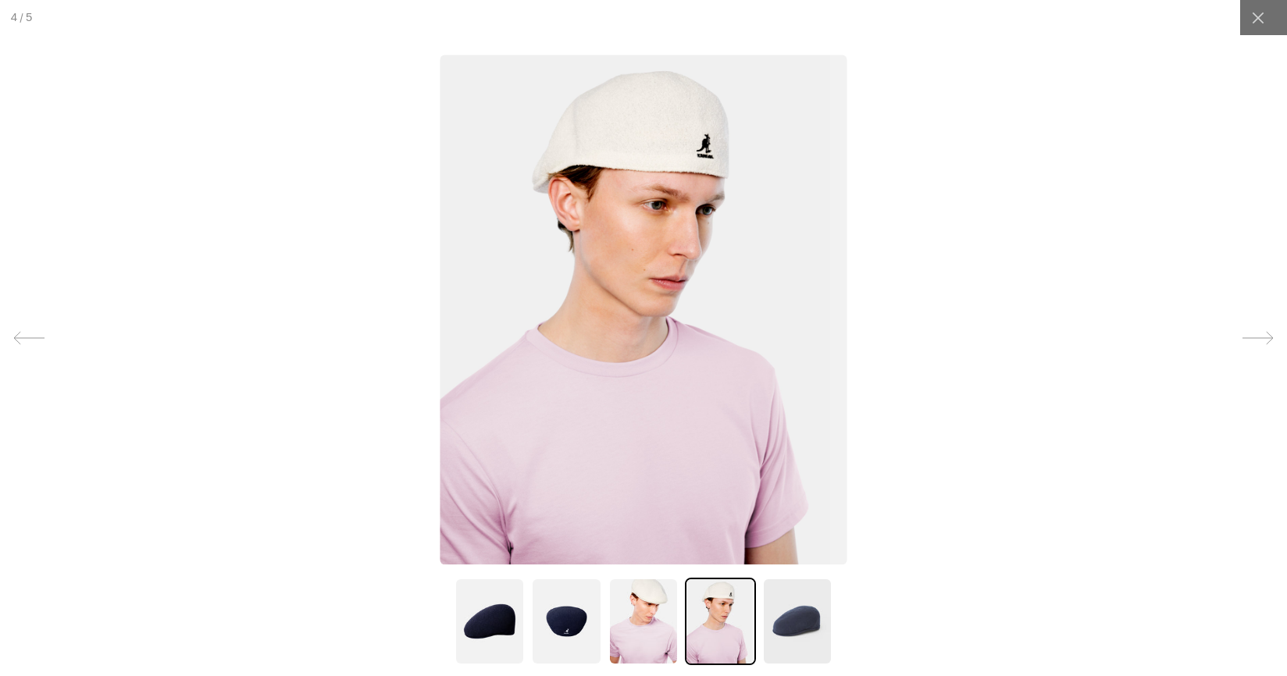
scroll to position [0, 0]
click at [607, 137] on img at bounding box center [643, 310] width 407 height 510
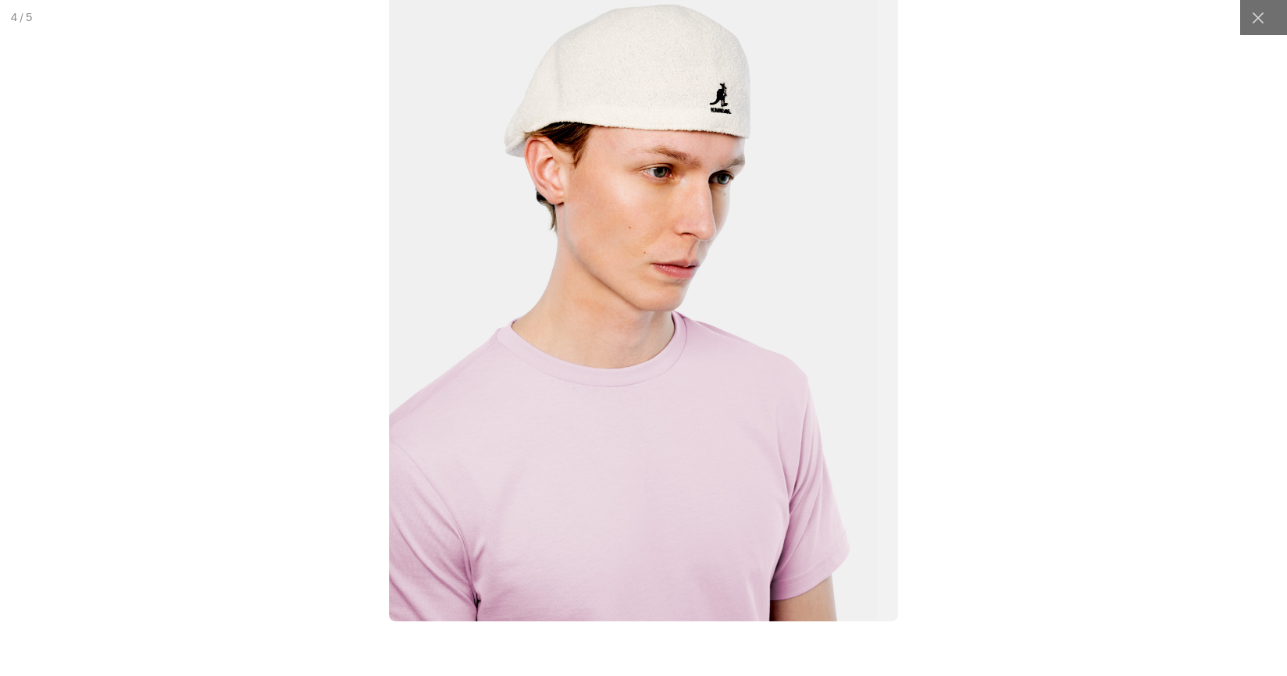
scroll to position [0, 322]
click at [630, 97] on img at bounding box center [643, 303] width 509 height 638
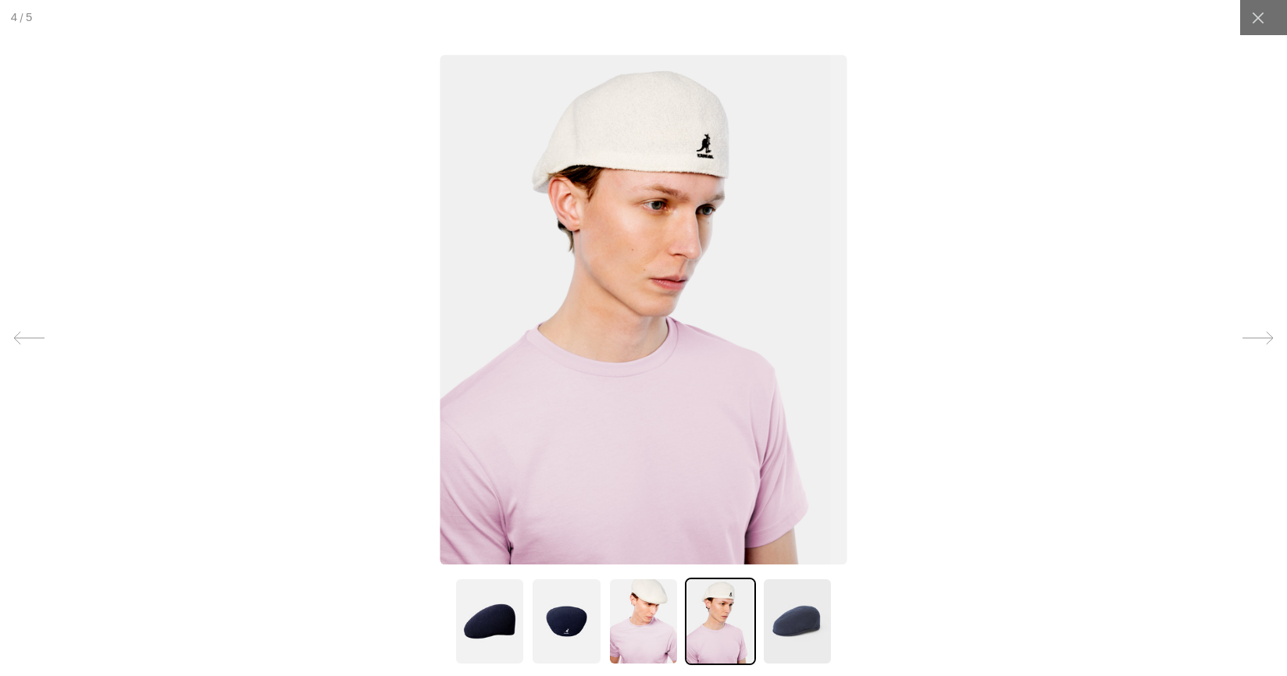
click at [638, 127] on img at bounding box center [643, 310] width 407 height 510
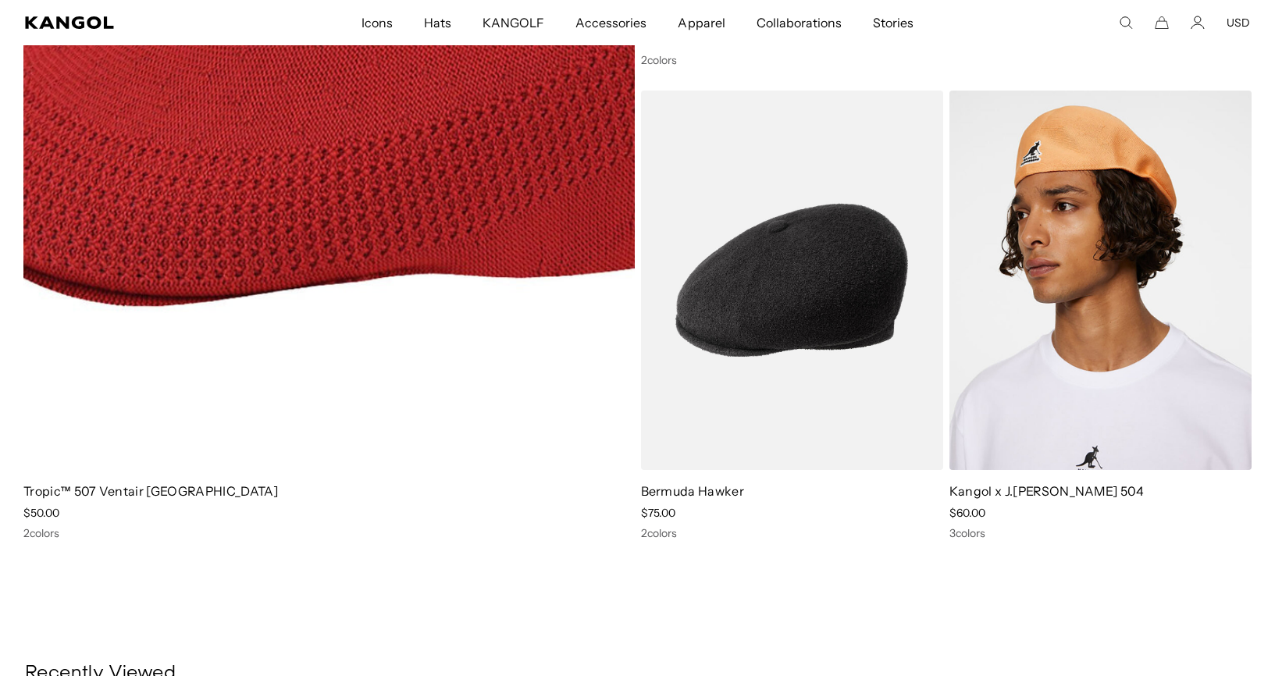
scroll to position [0, 322]
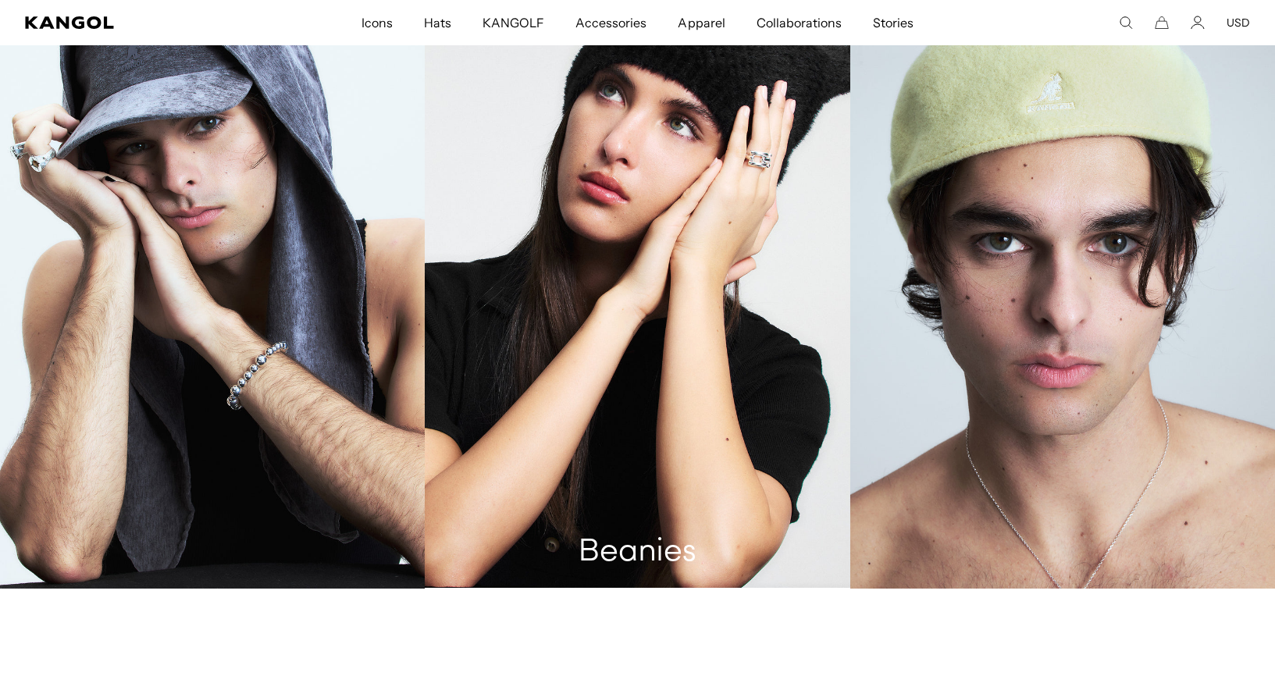
click at [629, 171] on link "Beanies" at bounding box center [637, 269] width 425 height 637
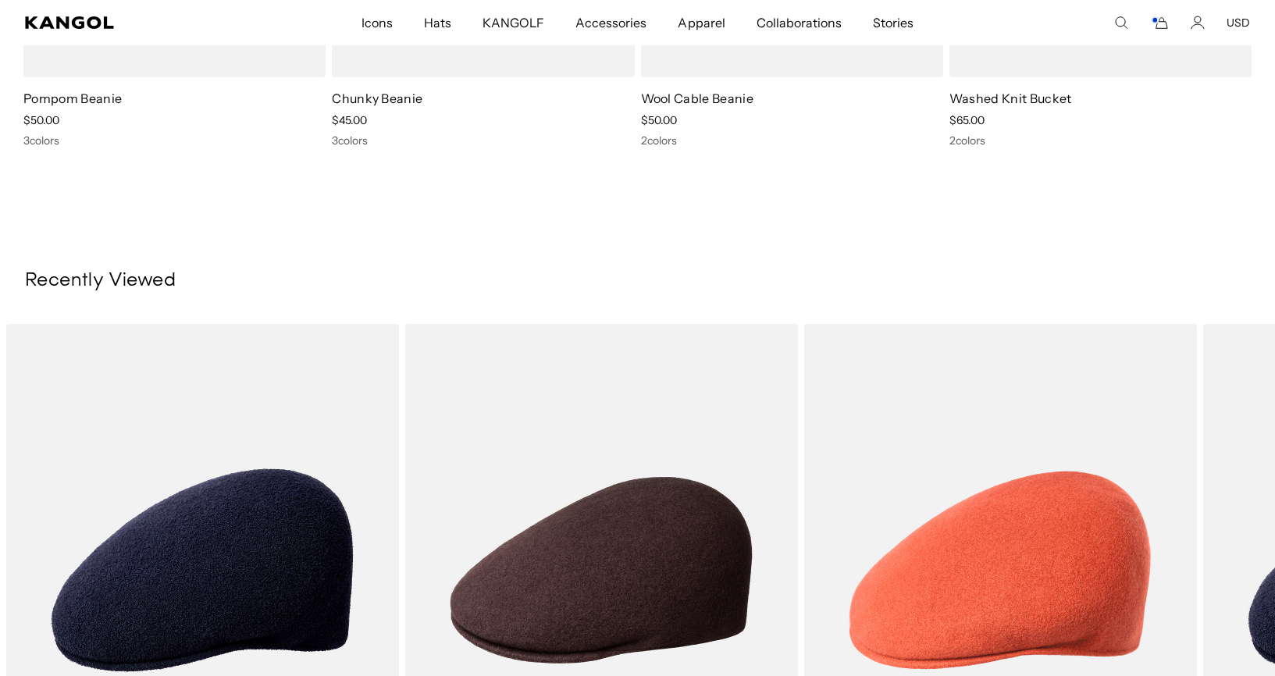
scroll to position [2401, 0]
